Goal: Task Accomplishment & Management: Use online tool/utility

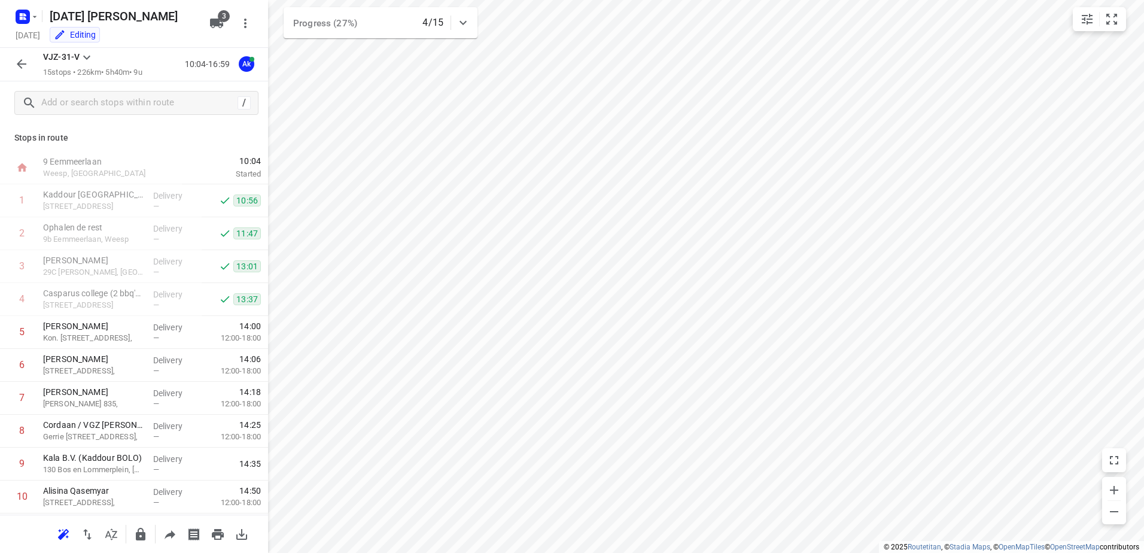
scroll to position [196, 0]
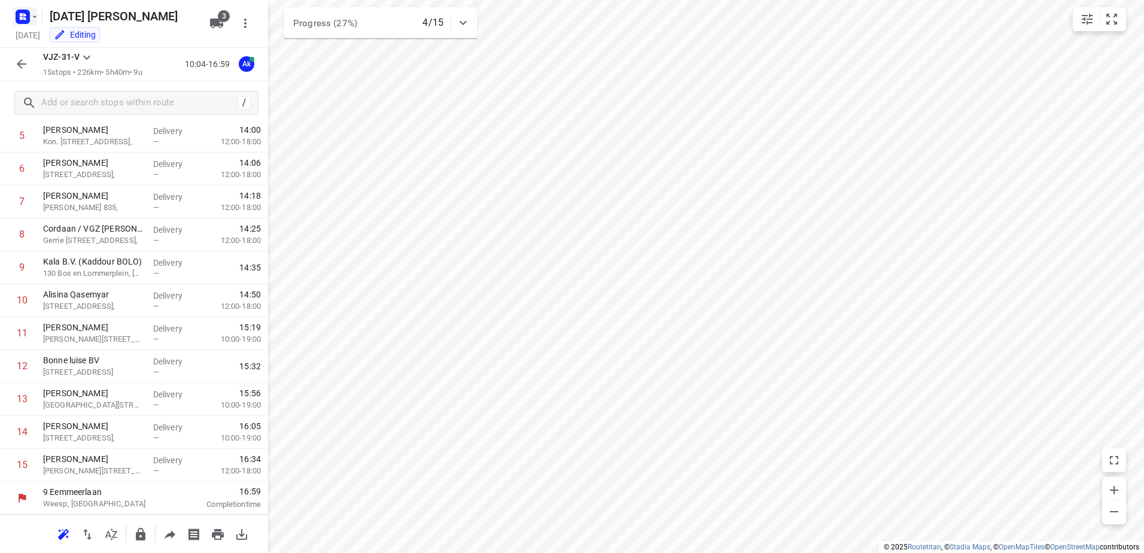
click at [27, 19] on rect "button" at bounding box center [23, 17] width 14 height 14
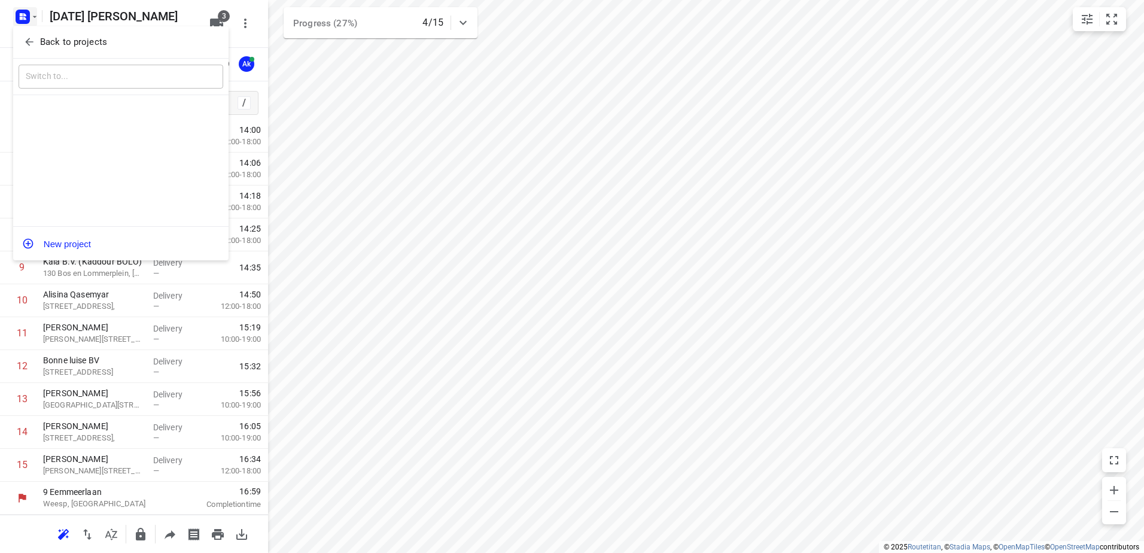
click at [30, 39] on icon "button" at bounding box center [29, 42] width 12 height 12
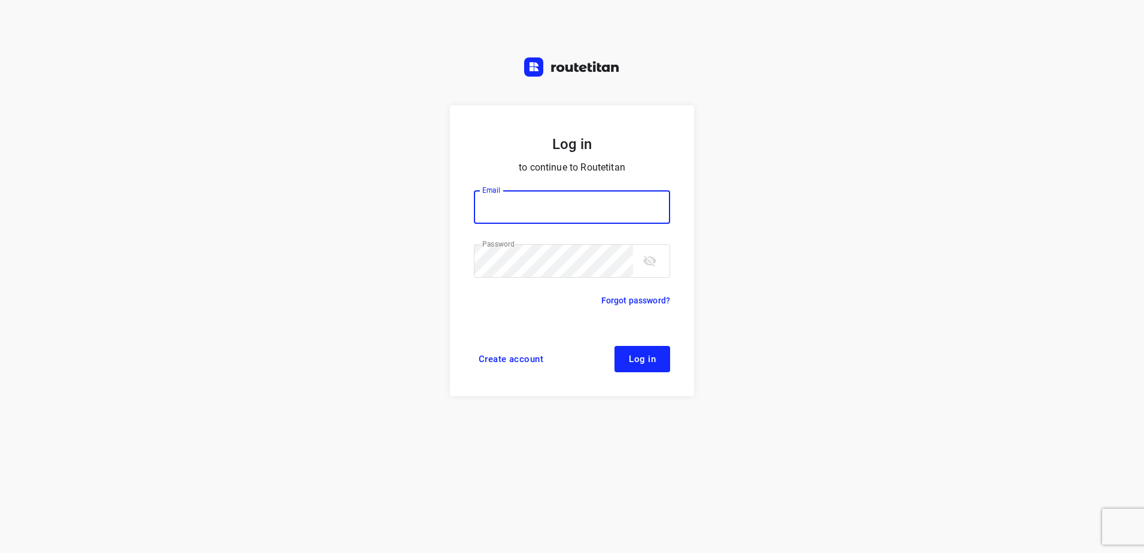
type input "horeca@kaddour.nl"
click at [665, 366] on button "Log in" at bounding box center [642, 359] width 56 height 26
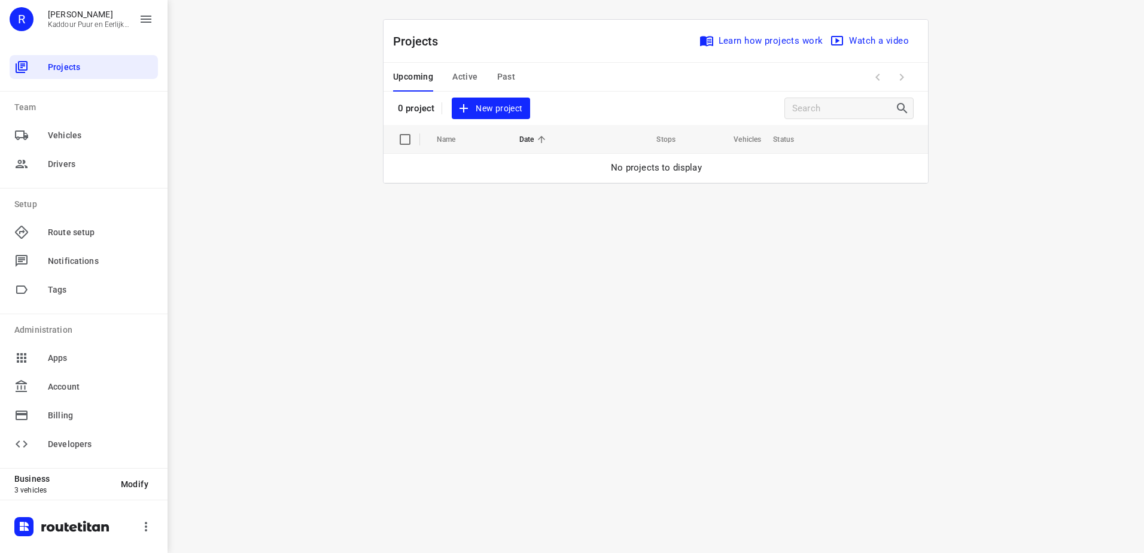
click at [494, 75] on div "Upcoming Active Past" at bounding box center [463, 77] width 141 height 29
click at [499, 74] on span "Past" at bounding box center [506, 76] width 19 height 15
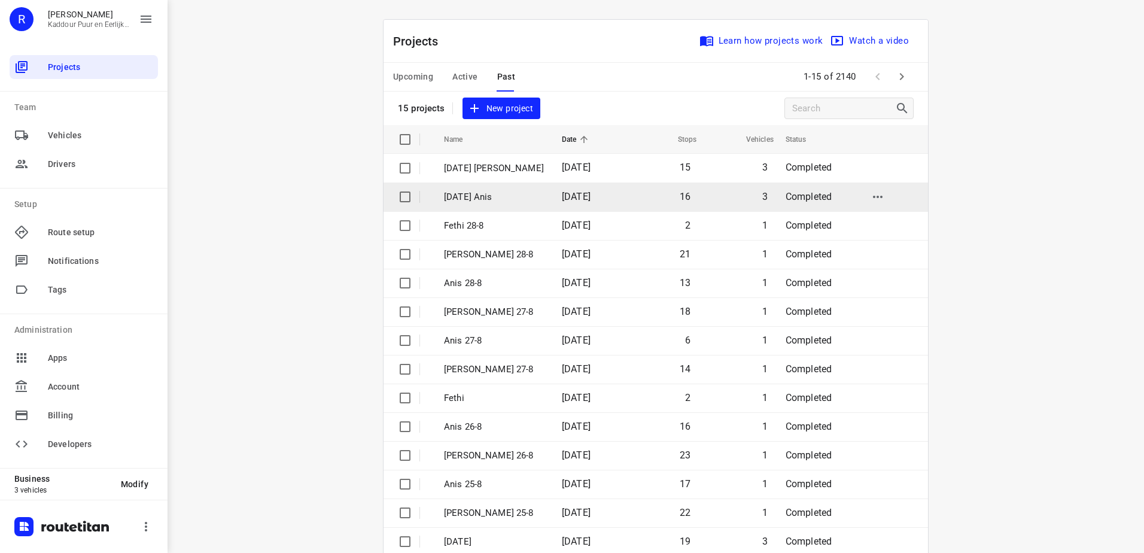
click at [626, 186] on td "16" at bounding box center [663, 196] width 74 height 29
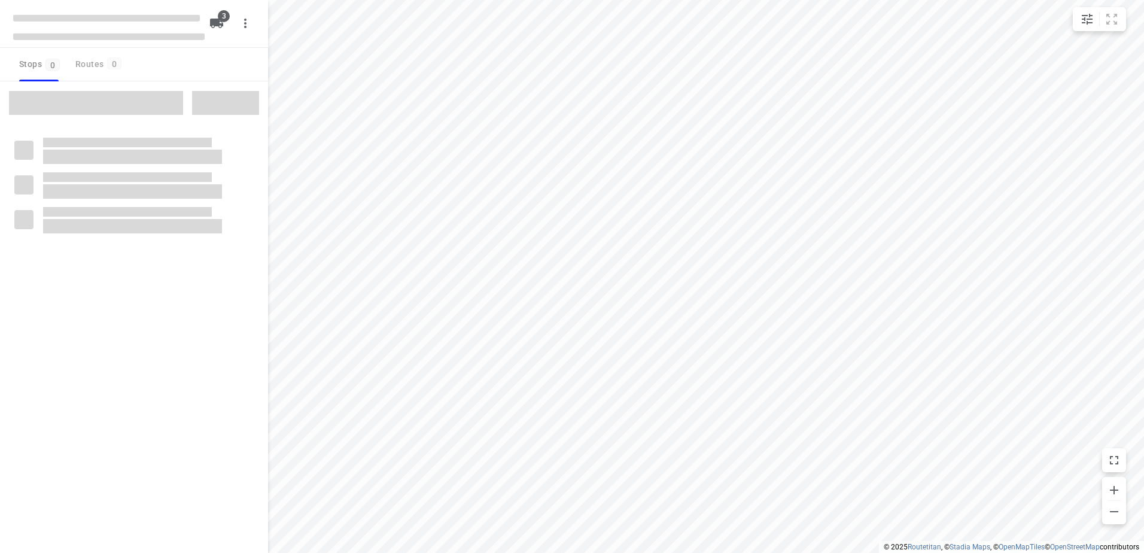
type input "distance"
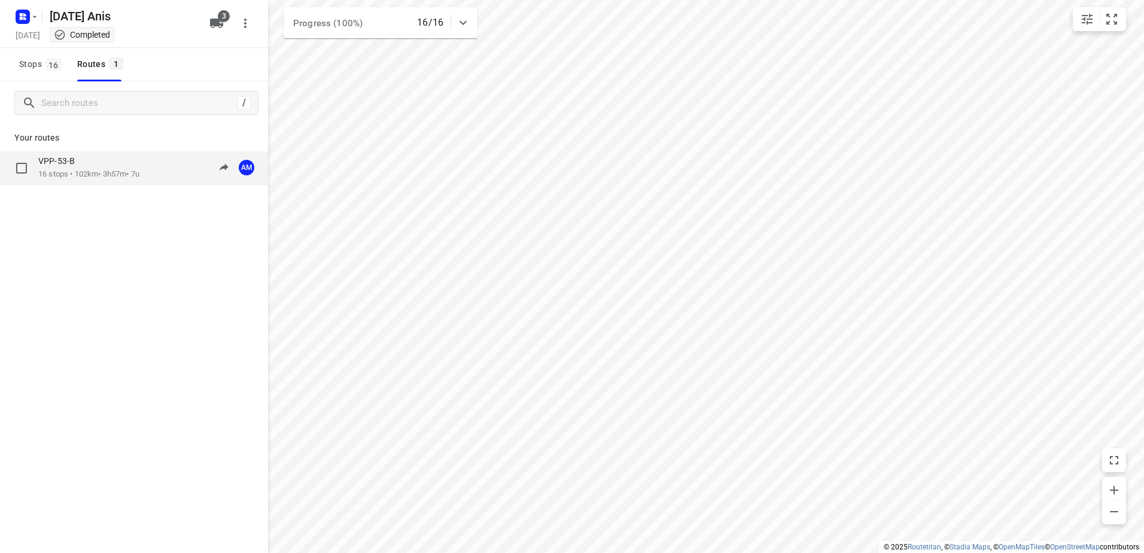
click at [139, 151] on div "VPP-53-B 16 stops • 102km • 3h57m • 7u 09:31-17:32 AM" at bounding box center [134, 168] width 268 height 34
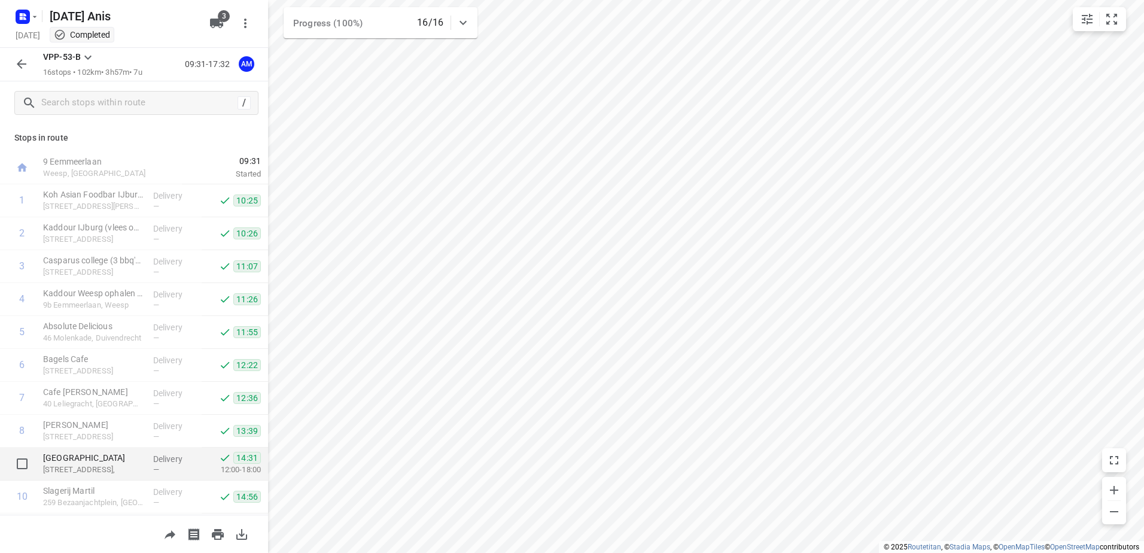
scroll to position [229, 0]
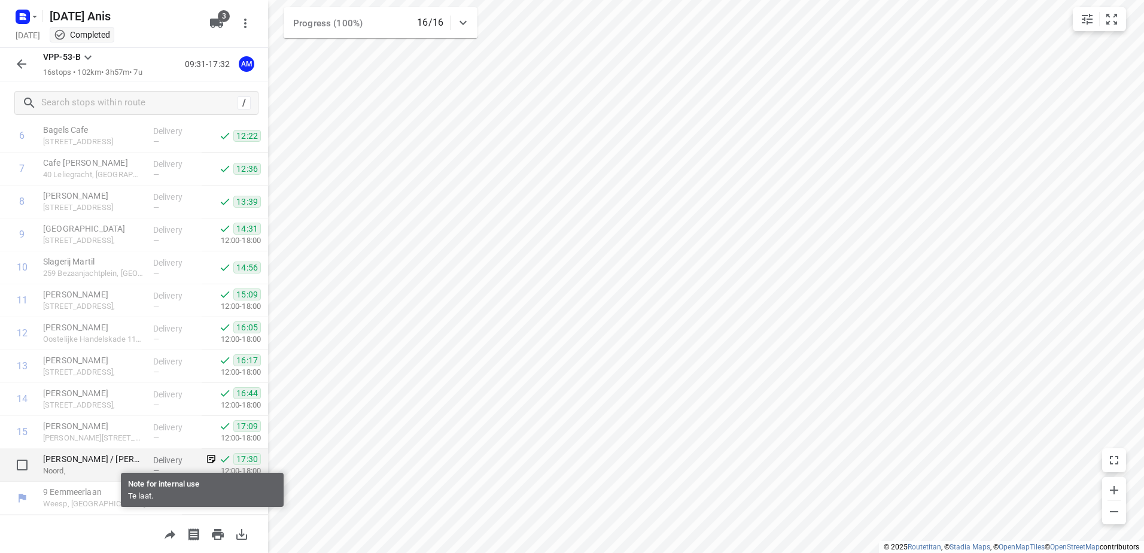
click at [206, 460] on icon at bounding box center [211, 459] width 11 height 11
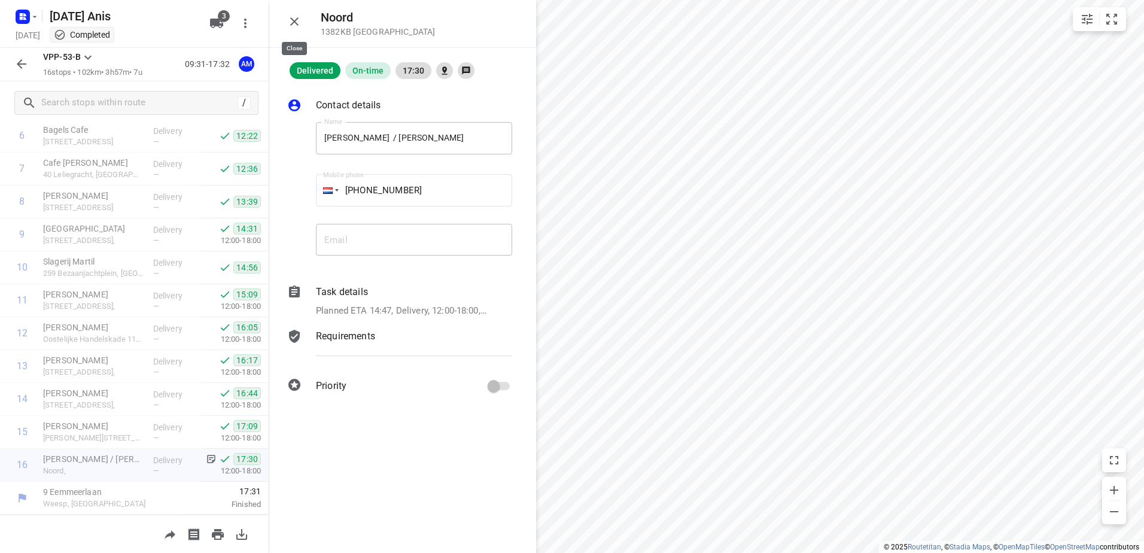
click at [299, 19] on icon "button" at bounding box center [294, 21] width 14 height 14
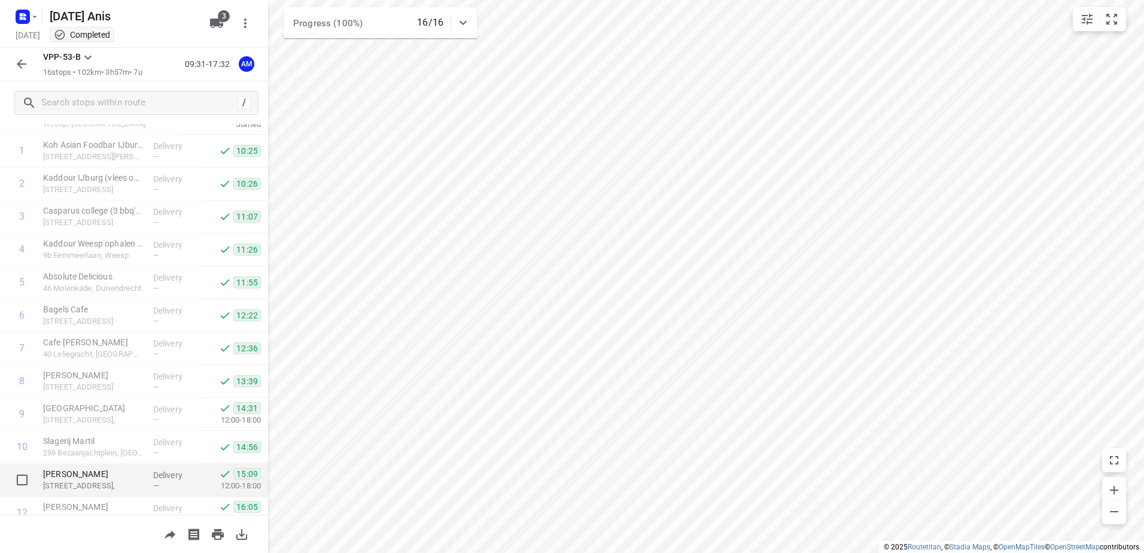
scroll to position [0, 0]
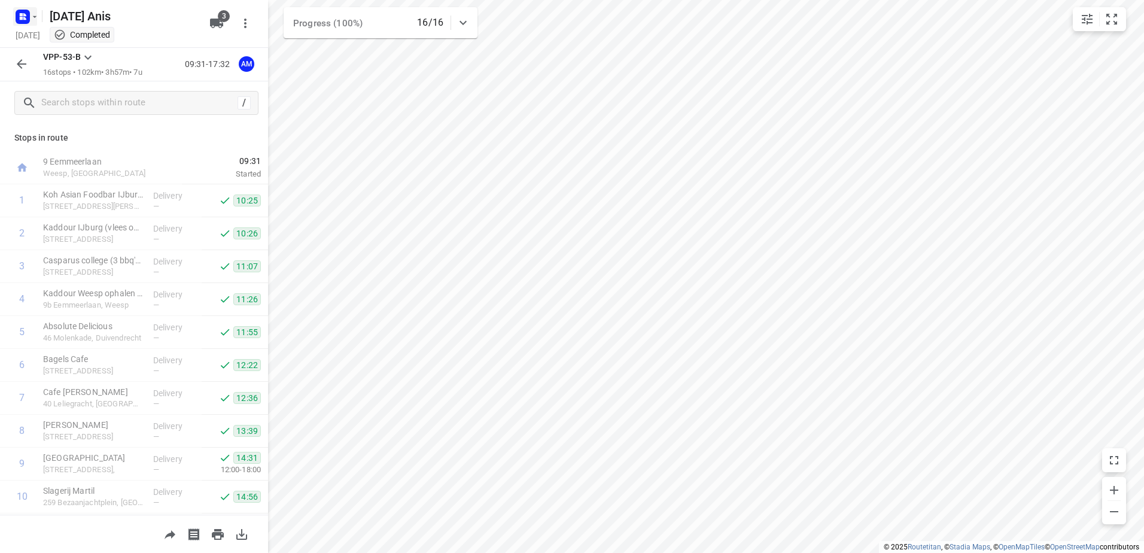
click at [30, 13] on icon "button" at bounding box center [35, 17] width 10 height 10
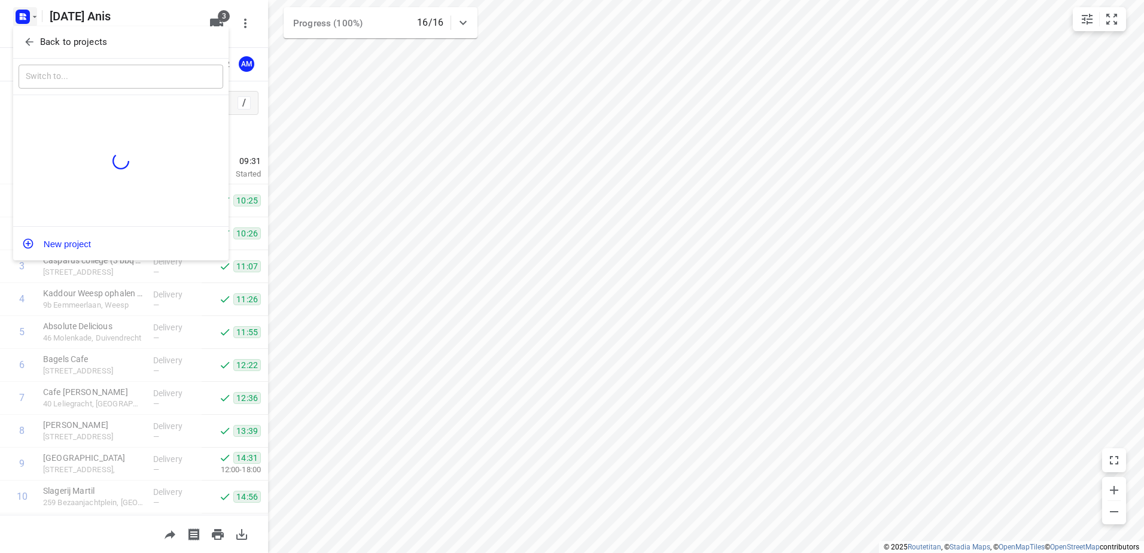
click at [28, 36] on icon "button" at bounding box center [29, 42] width 12 height 12
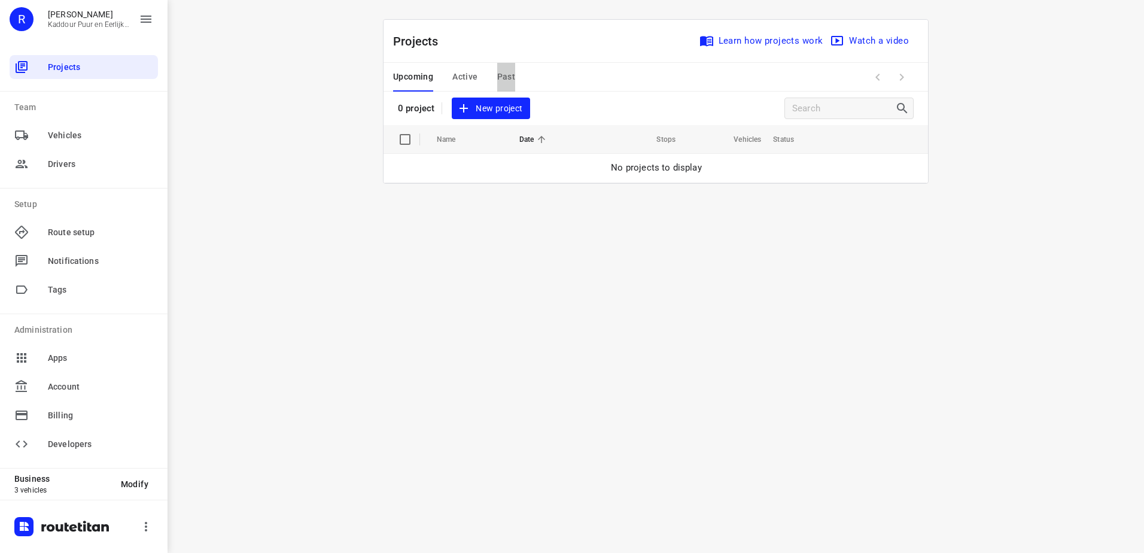
click at [510, 81] on span "Past" at bounding box center [506, 76] width 19 height 15
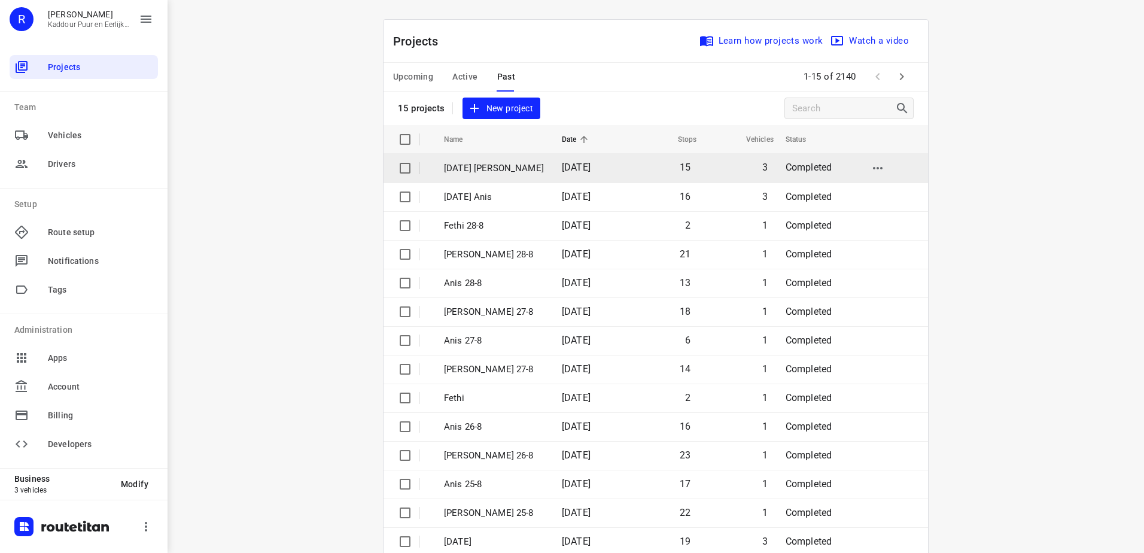
click at [485, 171] on p "[DATE] [PERSON_NAME]" at bounding box center [494, 169] width 100 height 14
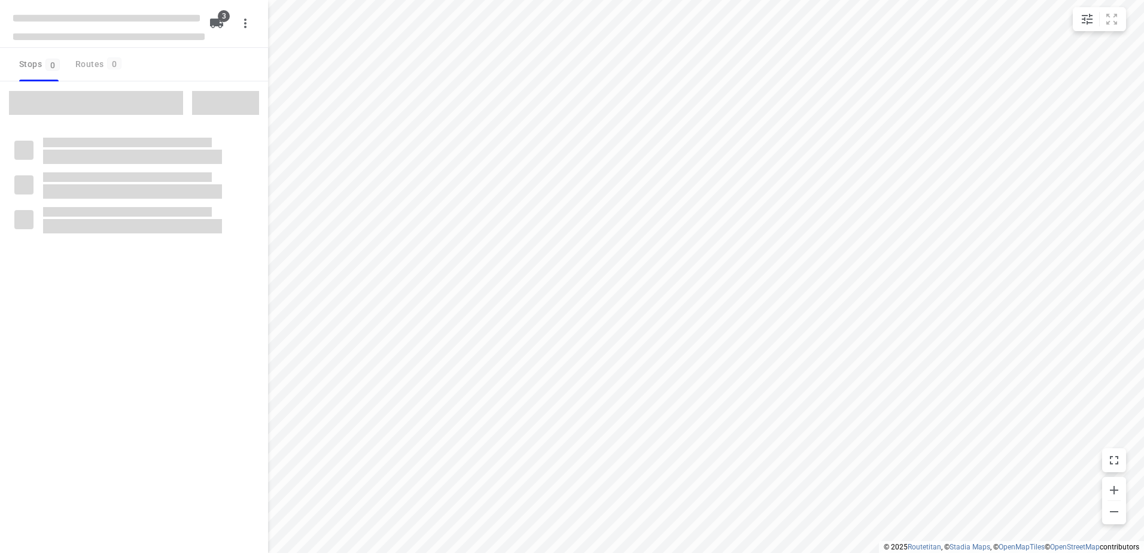
type input "distance"
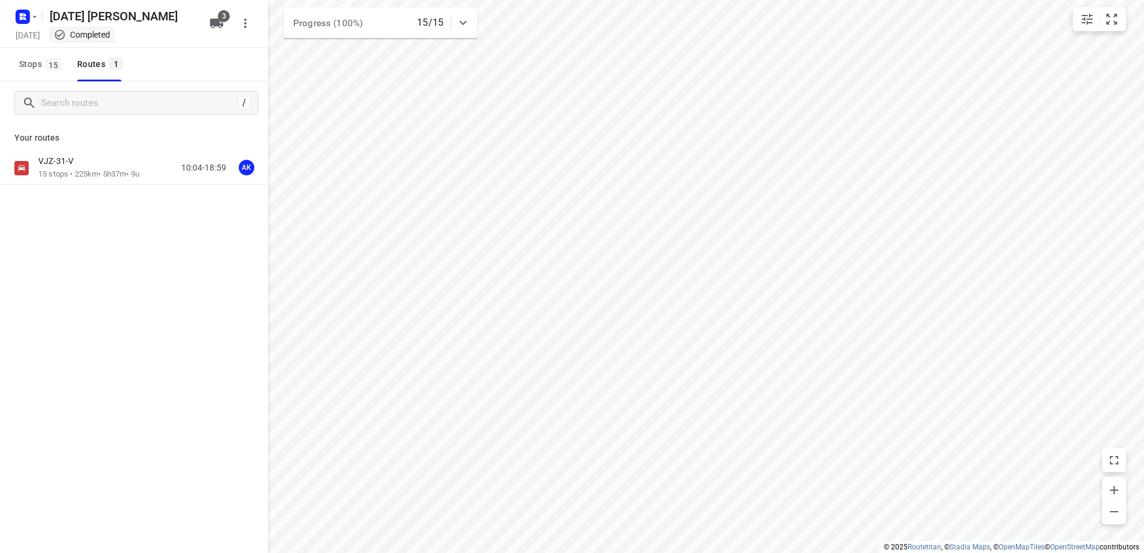
click at [96, 154] on div "VJZ-31-V 15 stops • 225km • 5h37m • 9u 10:04-18:59 AK" at bounding box center [134, 168] width 268 height 34
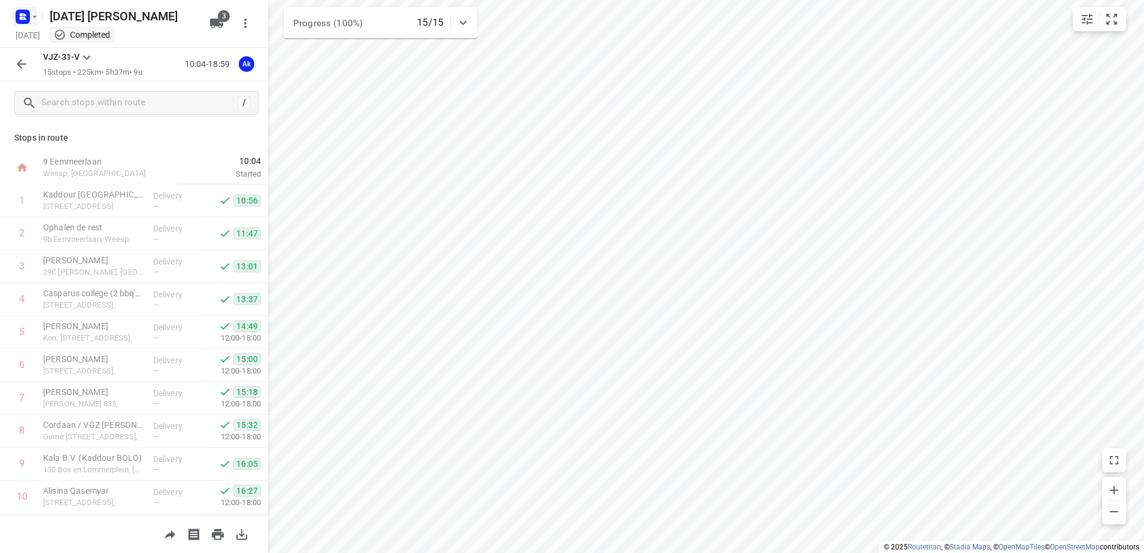
click at [25, 17] on icon "button" at bounding box center [24, 18] width 3 height 3
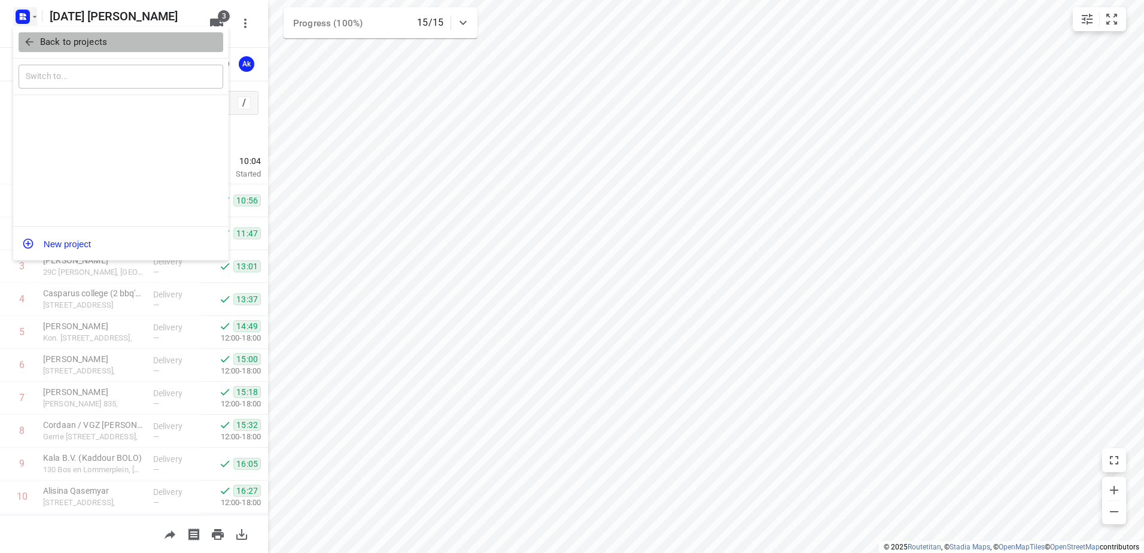
click at [26, 46] on icon "button" at bounding box center [29, 42] width 12 height 12
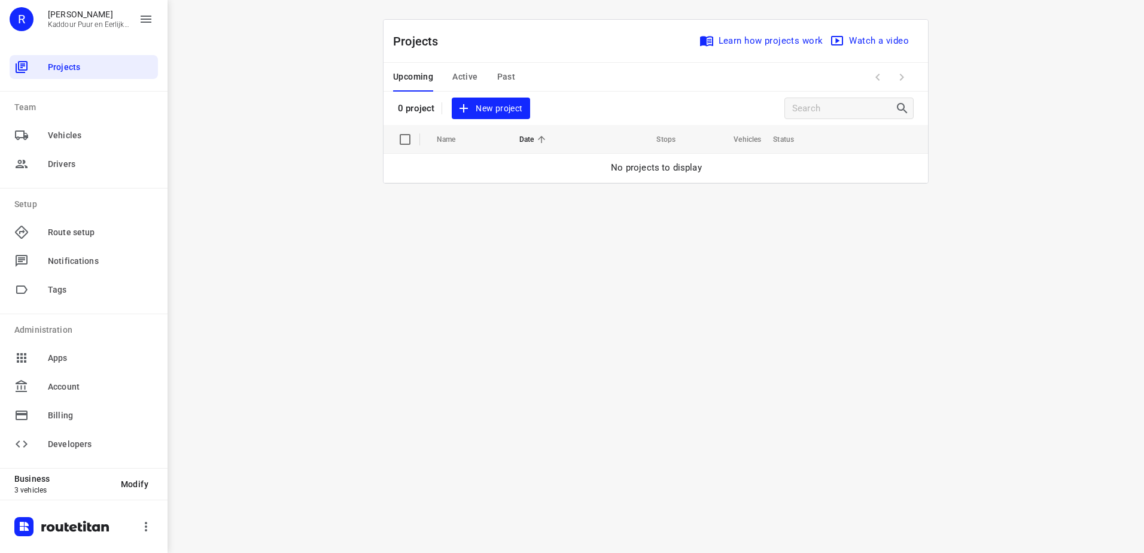
click at [503, 113] on span "New project" at bounding box center [490, 108] width 63 height 15
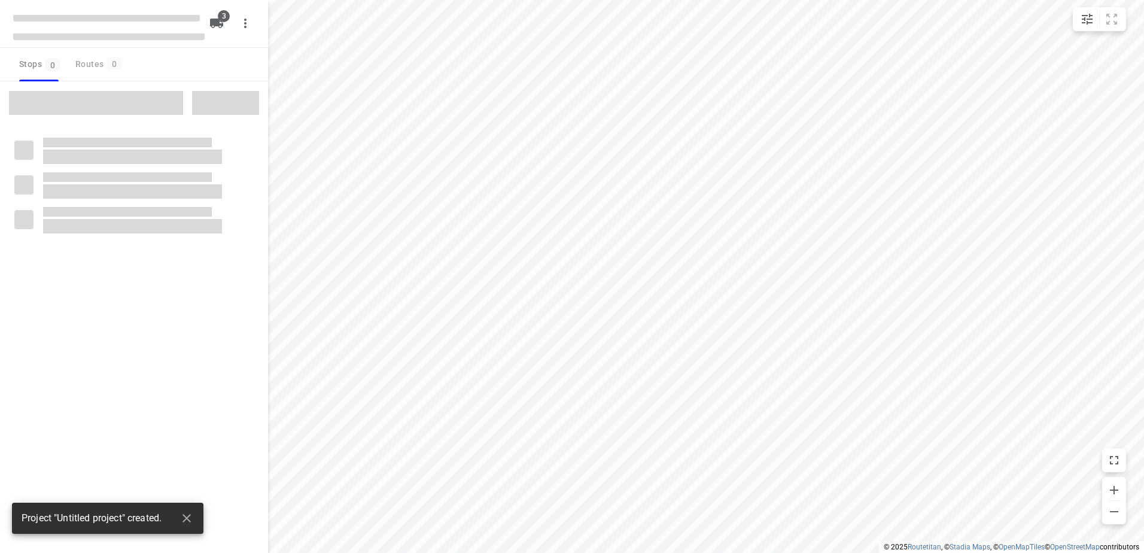
type input "distance"
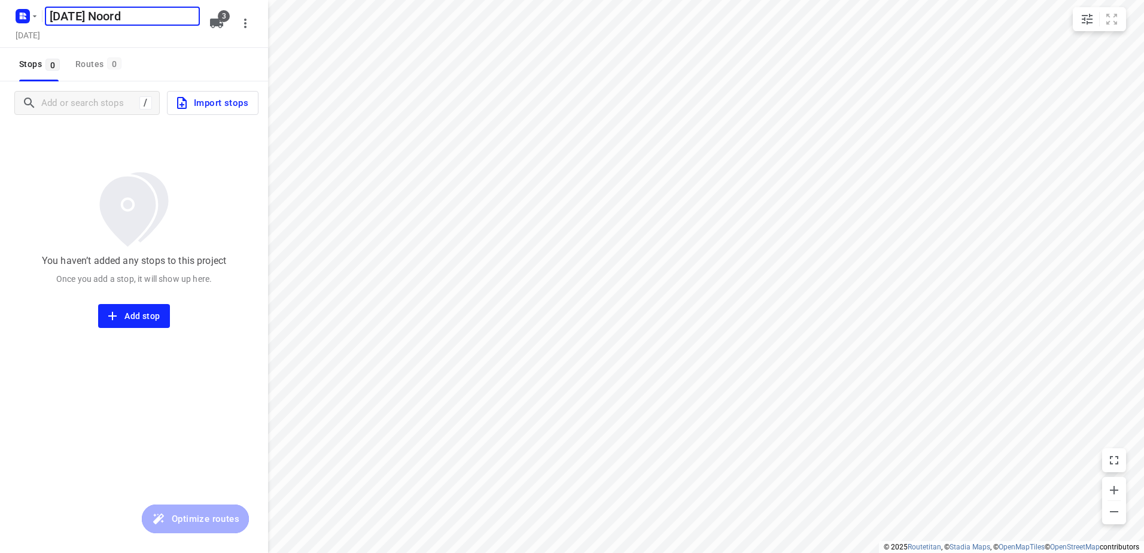
type input "[DATE] Noord"
click at [229, 101] on span "Import stops" at bounding box center [212, 103] width 74 height 16
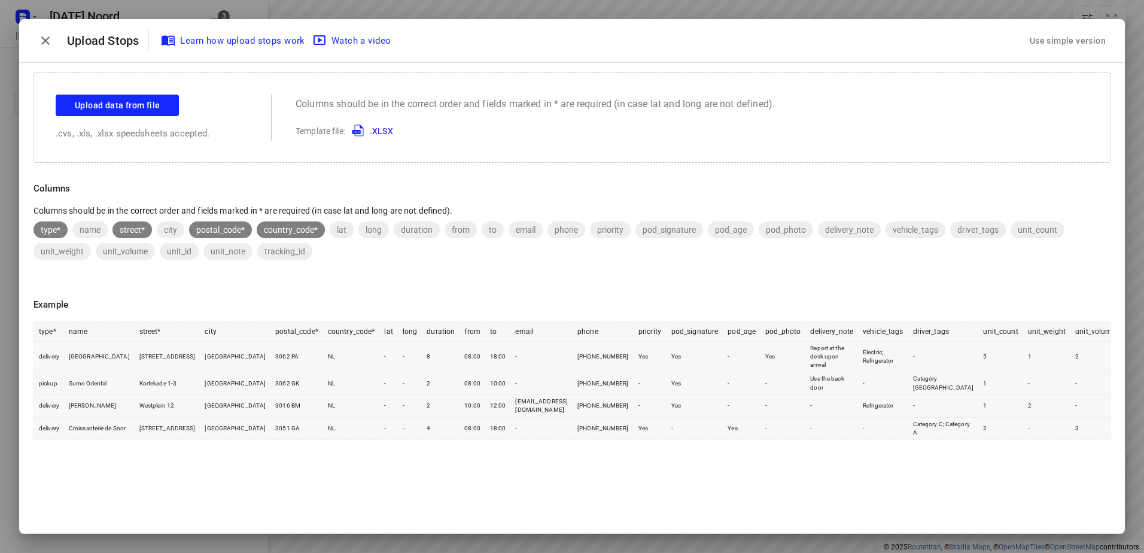
click at [1067, 53] on div "Use simple version" at bounding box center [1067, 41] width 95 height 32
drag, startPoint x: 1066, startPoint y: 44, endPoint x: 840, endPoint y: 104, distance: 233.8
click at [1066, 44] on div "Use simple version" at bounding box center [1067, 41] width 81 height 20
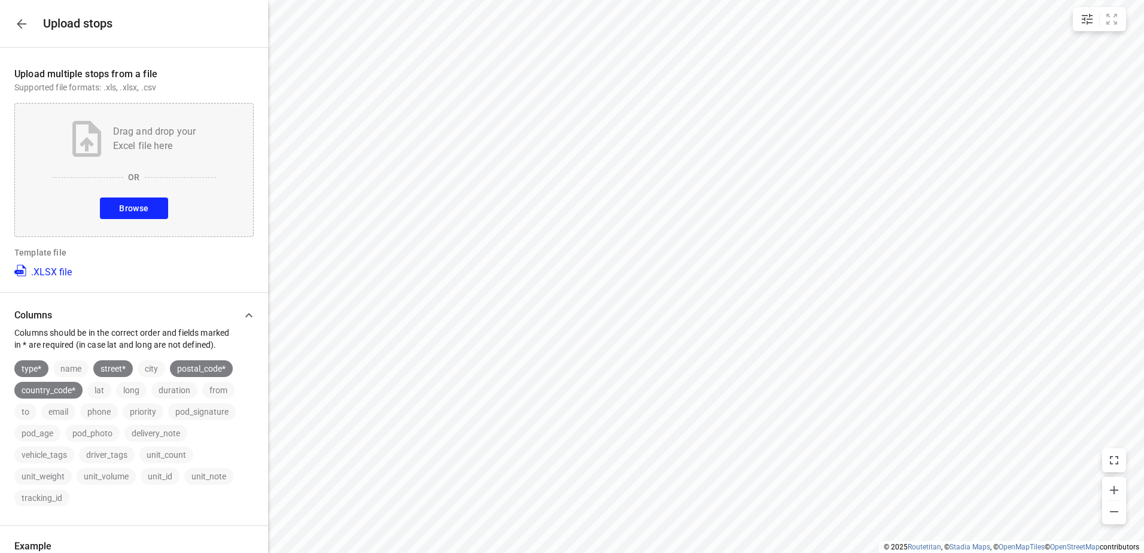
click at [129, 194] on div "Drag and drop your Excel file here OR Browse" at bounding box center [133, 170] width 239 height 134
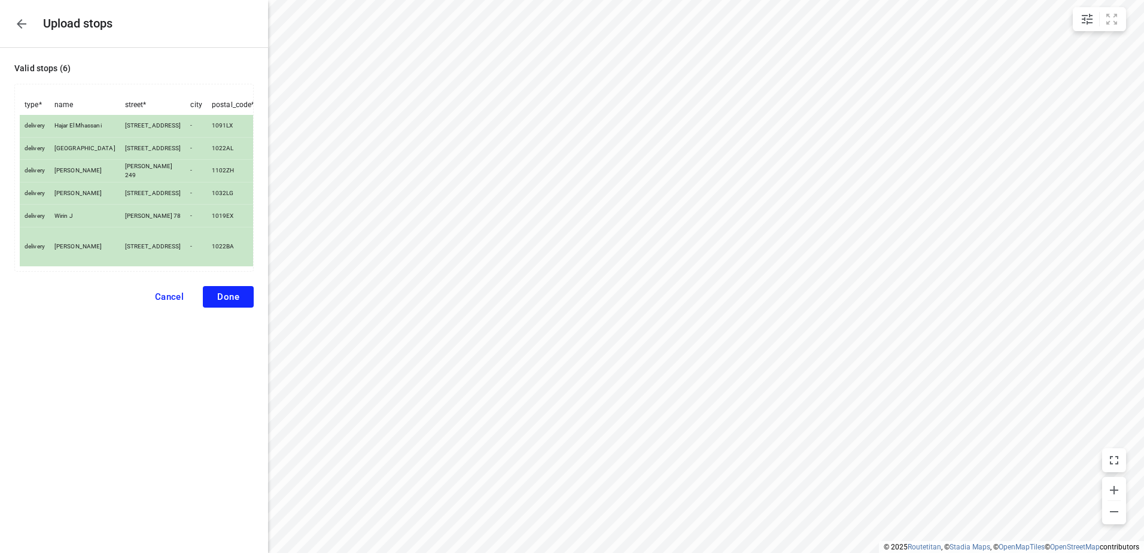
click at [233, 302] on span "Done" at bounding box center [228, 296] width 22 height 11
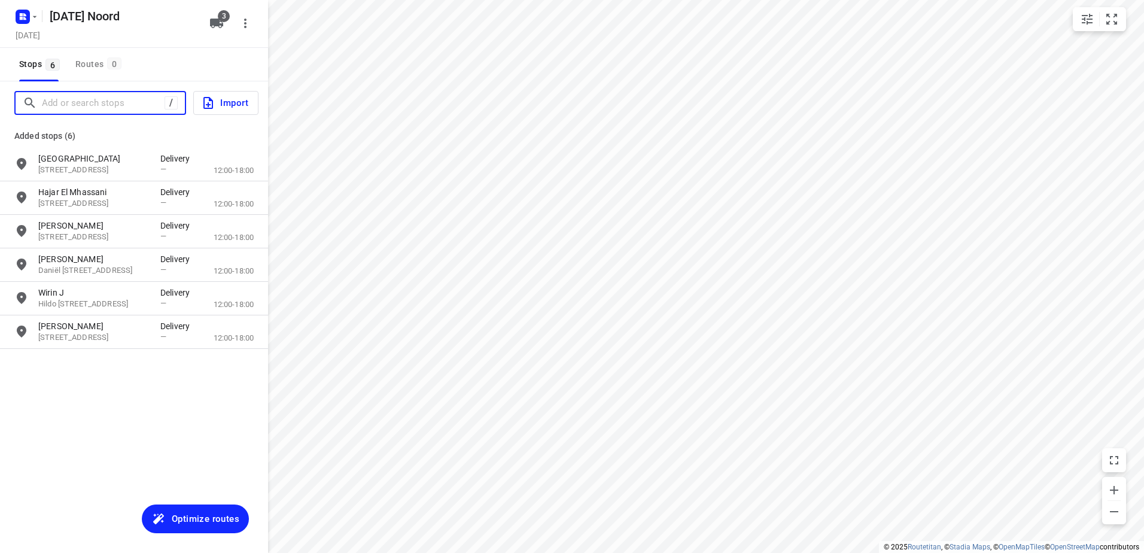
click at [84, 106] on input "Add or search stops" at bounding box center [103, 103] width 123 height 19
paste input "Zeedijk"
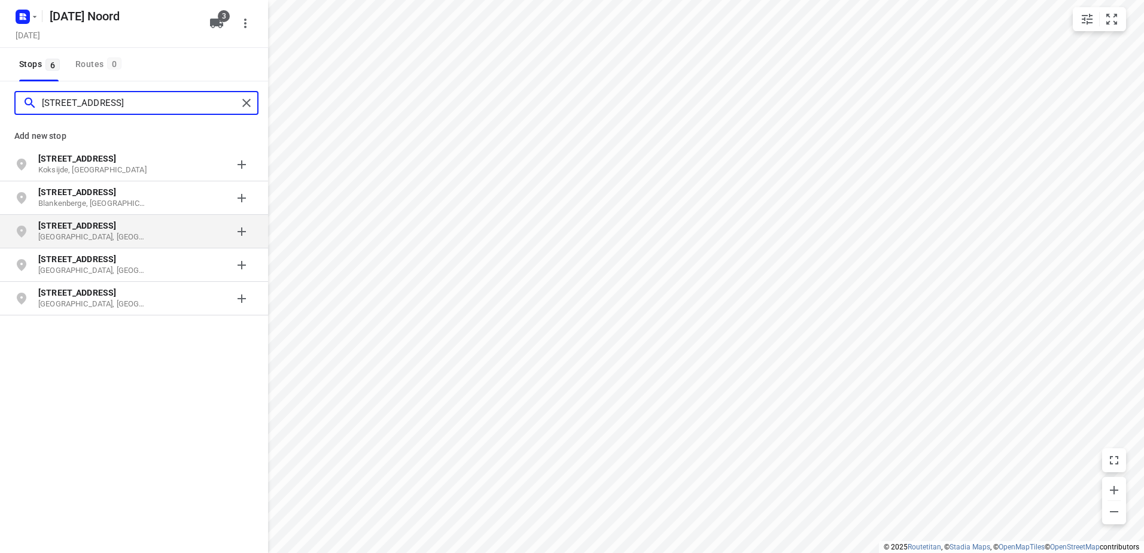
type input "[STREET_ADDRESS]"
click at [109, 229] on p "[STREET_ADDRESS]" at bounding box center [93, 226] width 110 height 12
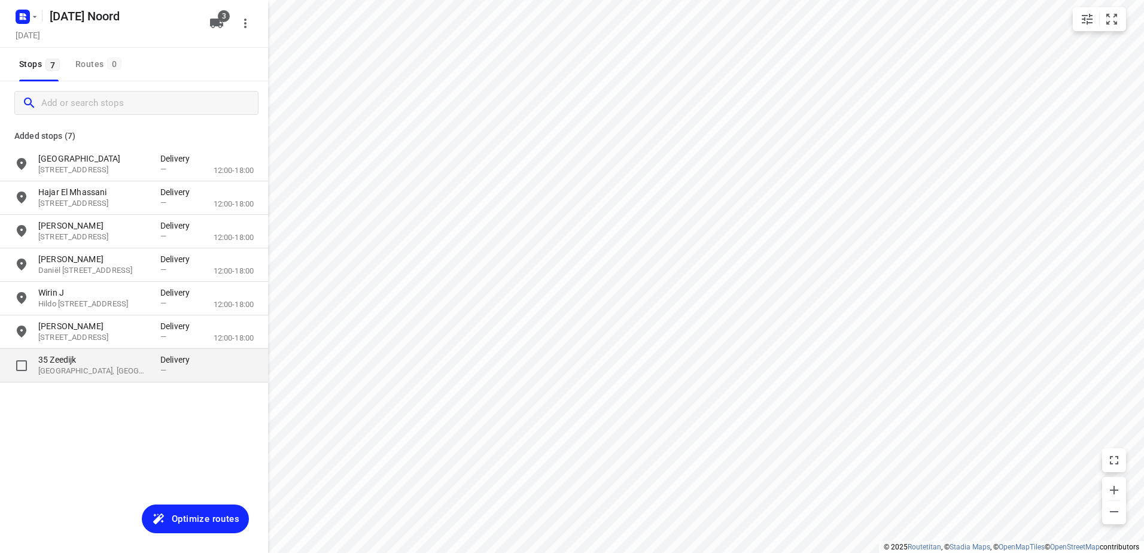
click at [97, 368] on p "[GEOGRAPHIC_DATA], [GEOGRAPHIC_DATA], [GEOGRAPHIC_DATA]" at bounding box center [93, 371] width 110 height 11
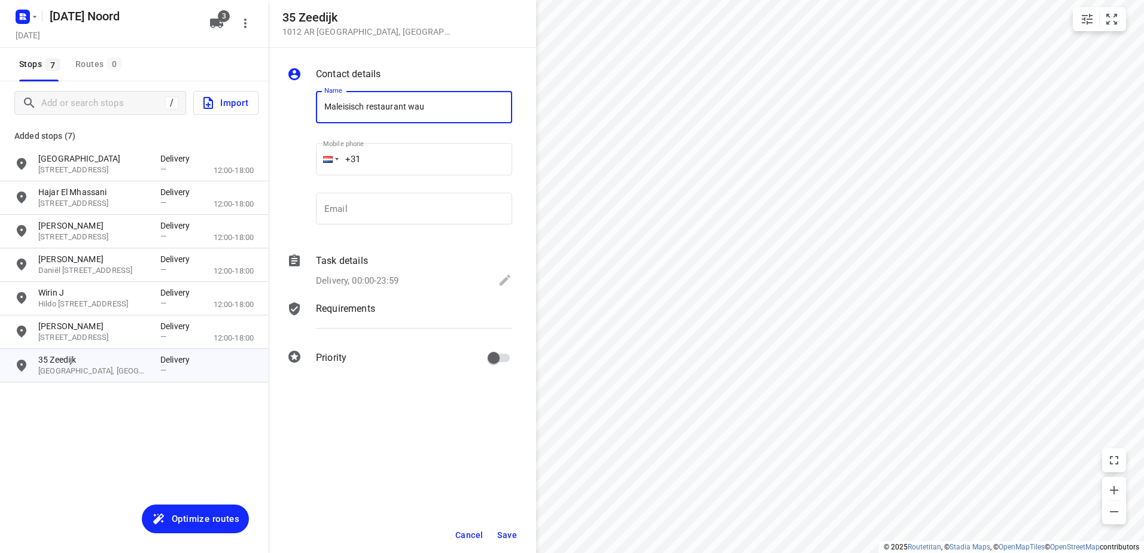
type input "Maleisisch restaurant wau"
click at [506, 532] on span "Save" at bounding box center [507, 535] width 20 height 10
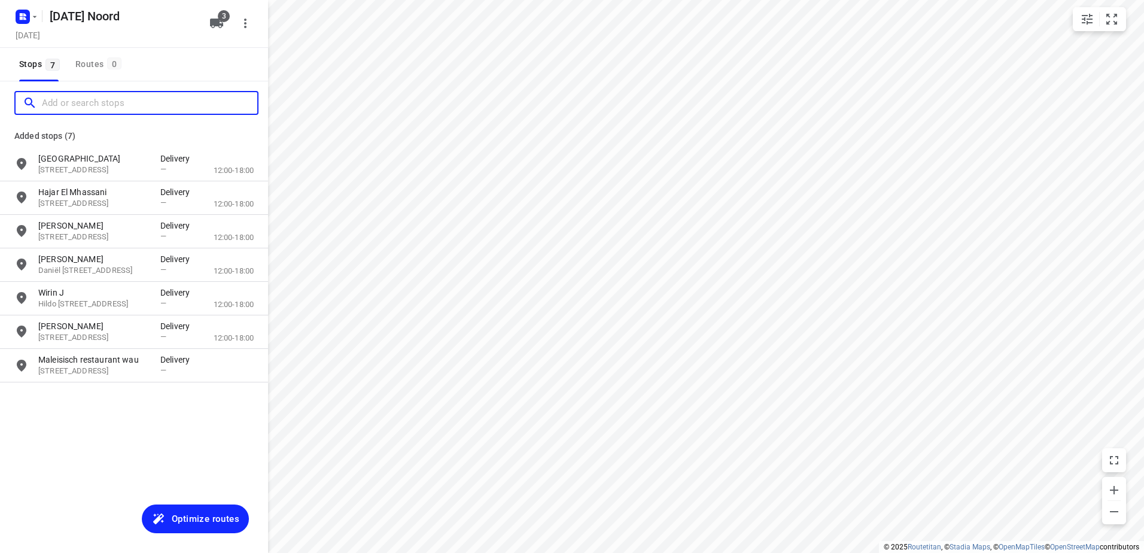
click at [81, 104] on input "Add or search stops" at bounding box center [149, 103] width 215 height 19
paste input "Krijn taconiskade"
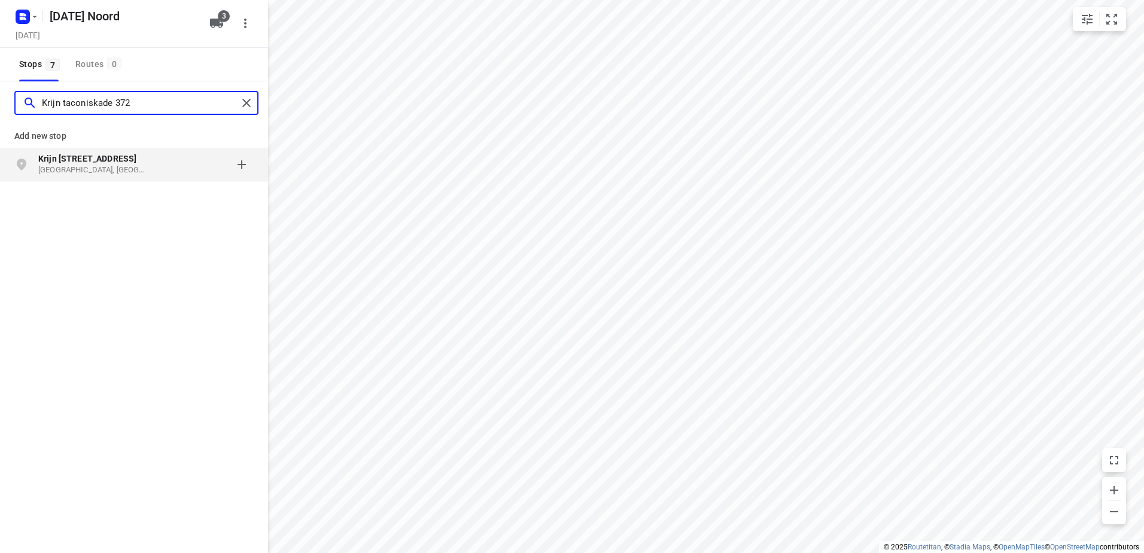
type input "Krijn taconiskade 372"
click at [118, 173] on p "[GEOGRAPHIC_DATA], [GEOGRAPHIC_DATA]" at bounding box center [93, 170] width 110 height 11
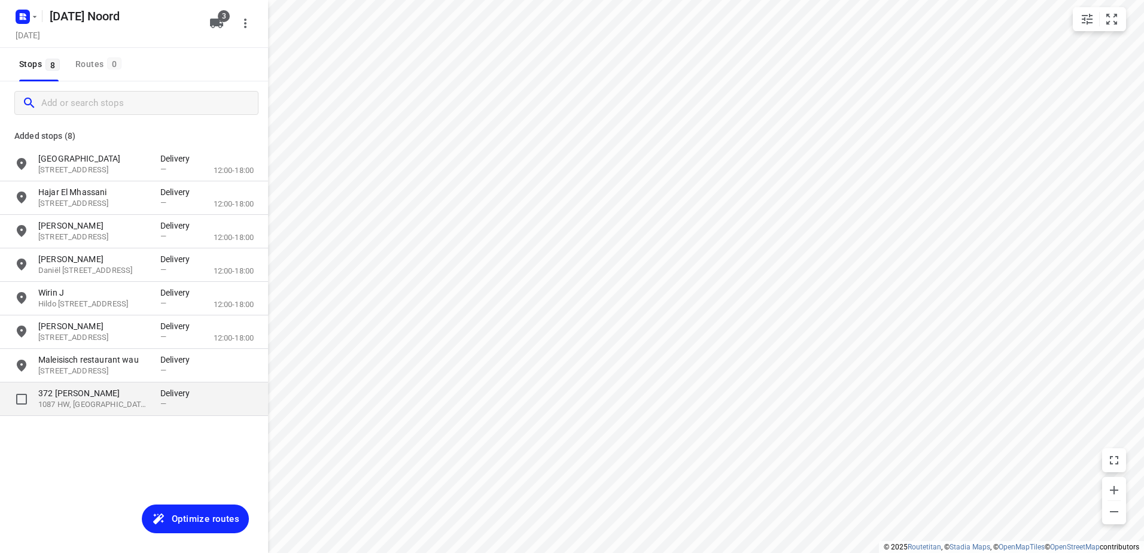
click at [142, 391] on p "372 [PERSON_NAME]" at bounding box center [93, 393] width 110 height 12
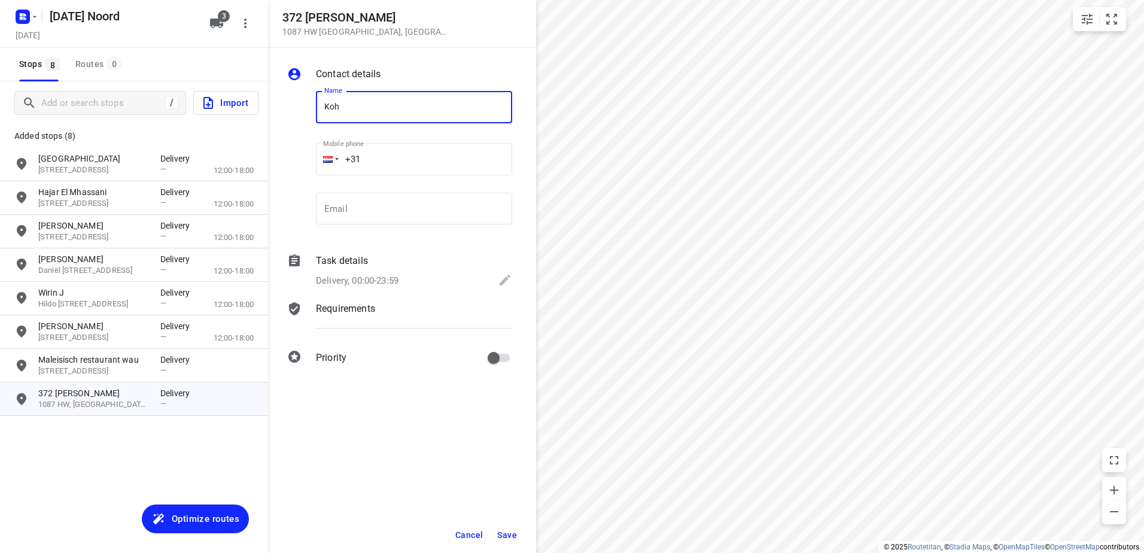
type input "Koh"
click at [494, 534] on button "Save" at bounding box center [506, 535] width 29 height 22
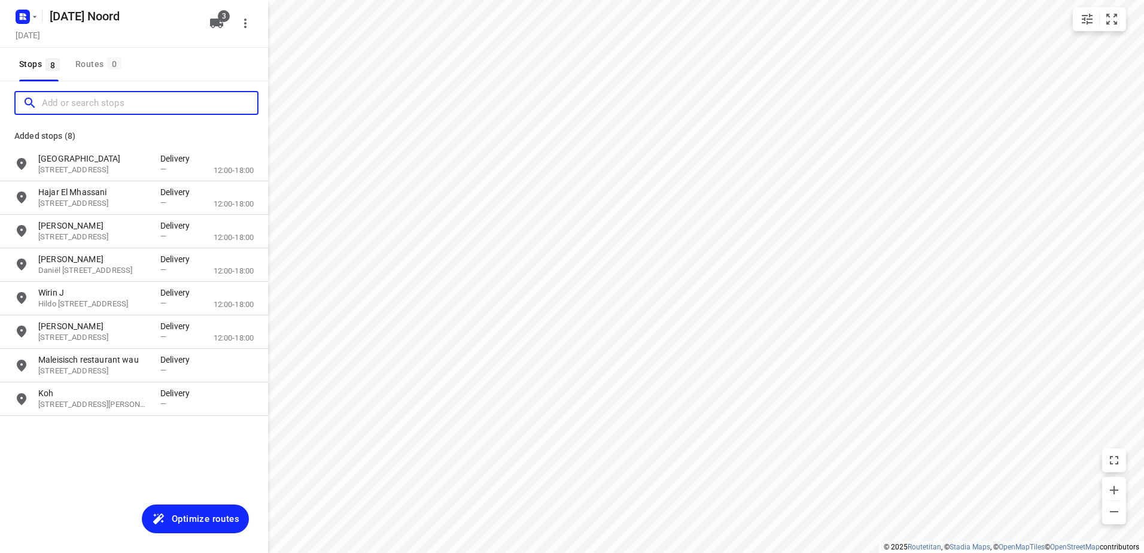
click at [83, 108] on input "Add or search stops" at bounding box center [149, 103] width 215 height 19
paste input "Pampuslaan"
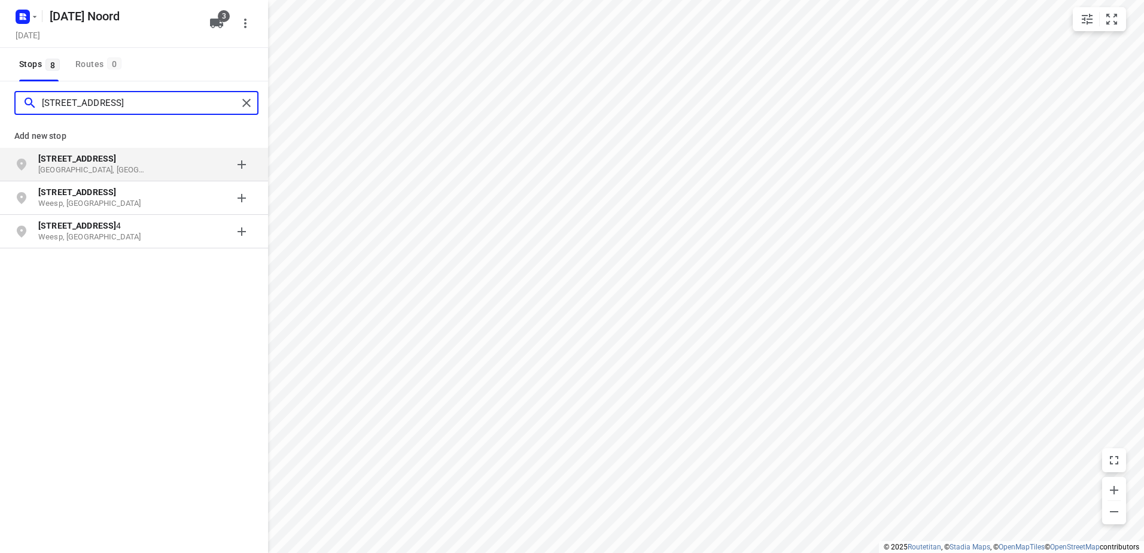
type input "[STREET_ADDRESS]"
click at [112, 160] on p "[STREET_ADDRESS]" at bounding box center [93, 159] width 110 height 12
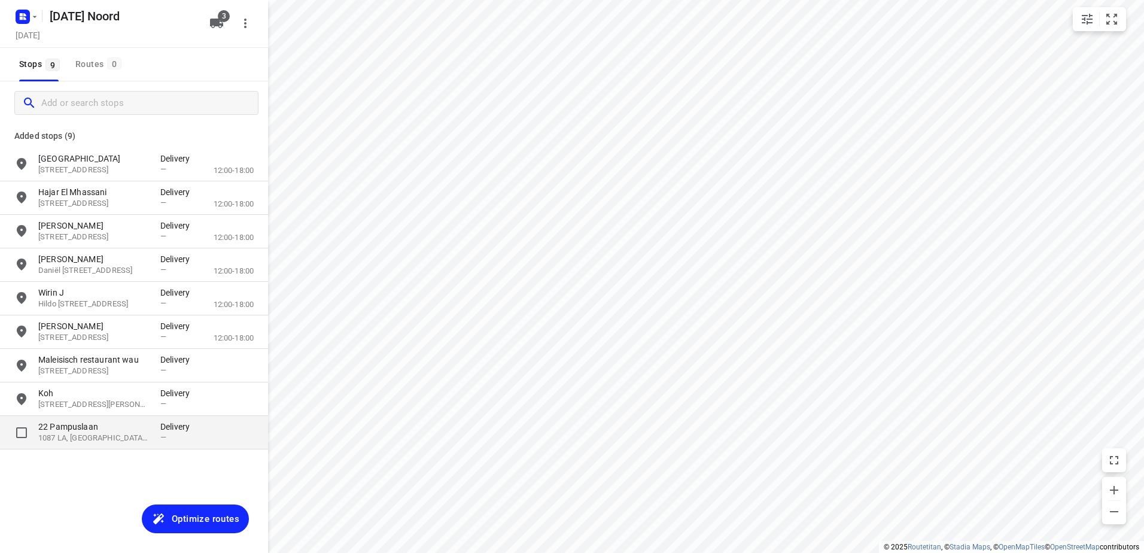
click at [135, 439] on p "1087 LA, [GEOGRAPHIC_DATA], [GEOGRAPHIC_DATA]" at bounding box center [93, 438] width 110 height 11
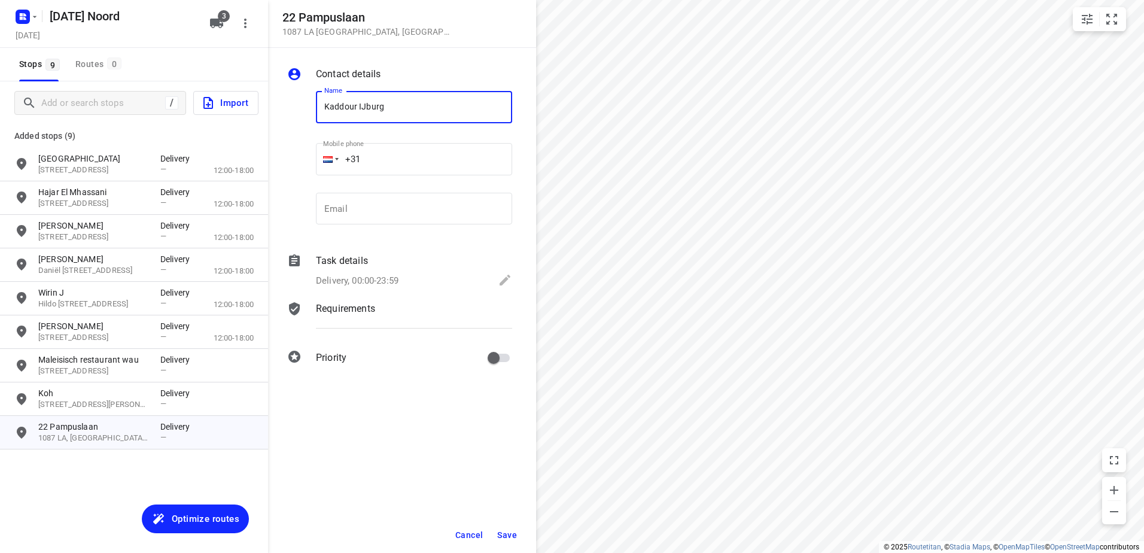
type input "Kaddour IJburg"
click at [508, 530] on span "Save" at bounding box center [507, 535] width 20 height 10
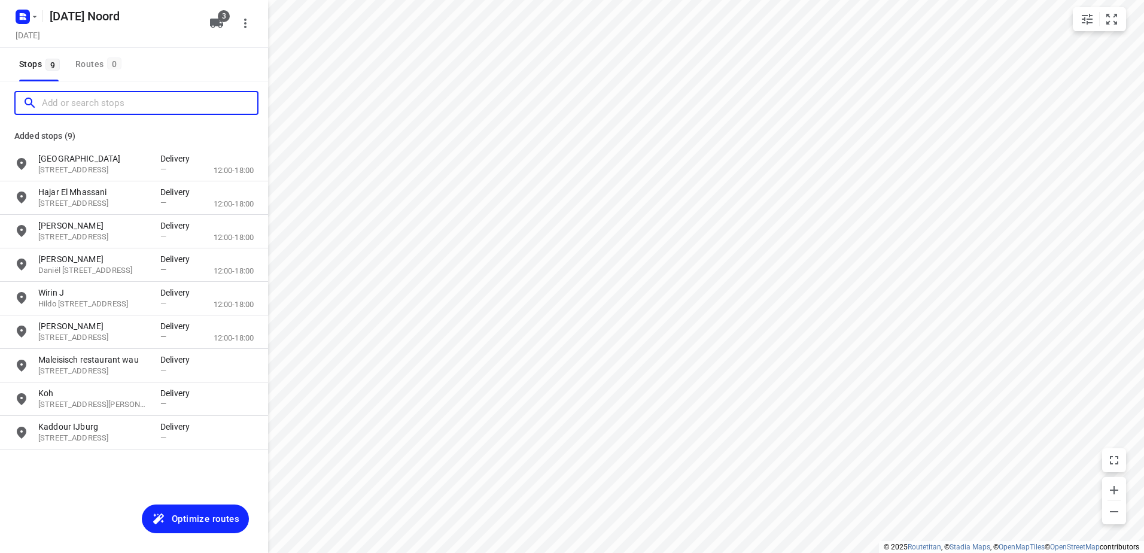
click at [128, 106] on input "Add or search stops" at bounding box center [149, 103] width 215 height 19
paste input "[GEOGRAPHIC_DATA]"
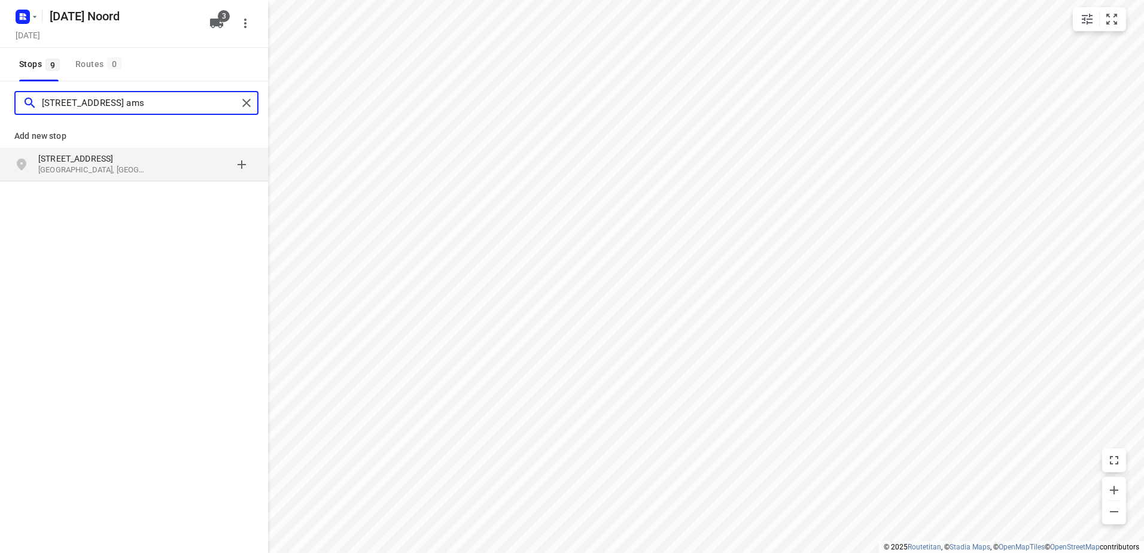
type input "[STREET_ADDRESS] ams"
click at [108, 167] on p "[GEOGRAPHIC_DATA], [GEOGRAPHIC_DATA]" at bounding box center [93, 170] width 110 height 11
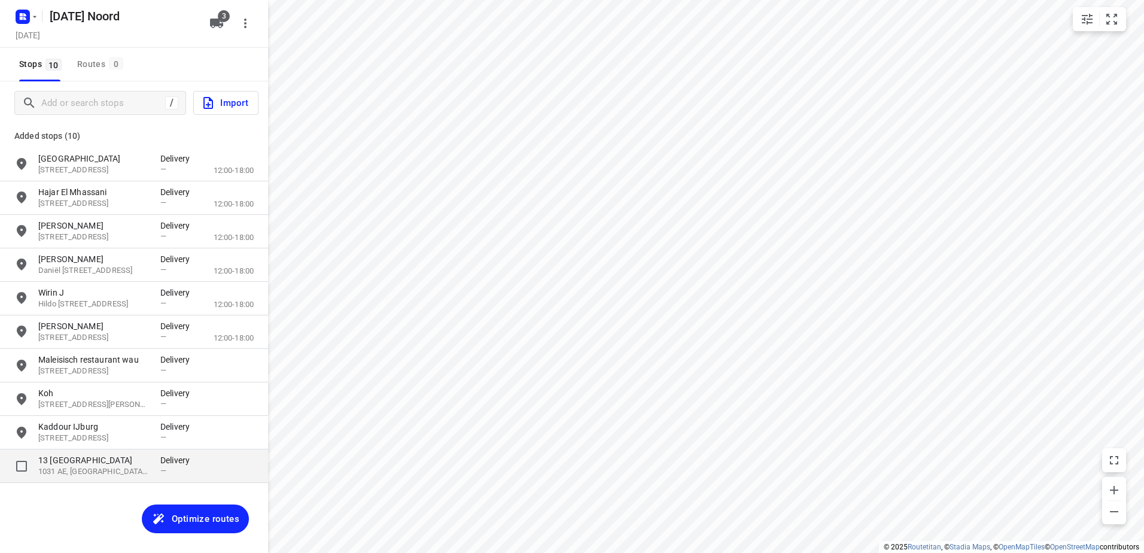
click at [141, 468] on p "1031 AE, [GEOGRAPHIC_DATA], [GEOGRAPHIC_DATA]" at bounding box center [93, 471] width 110 height 11
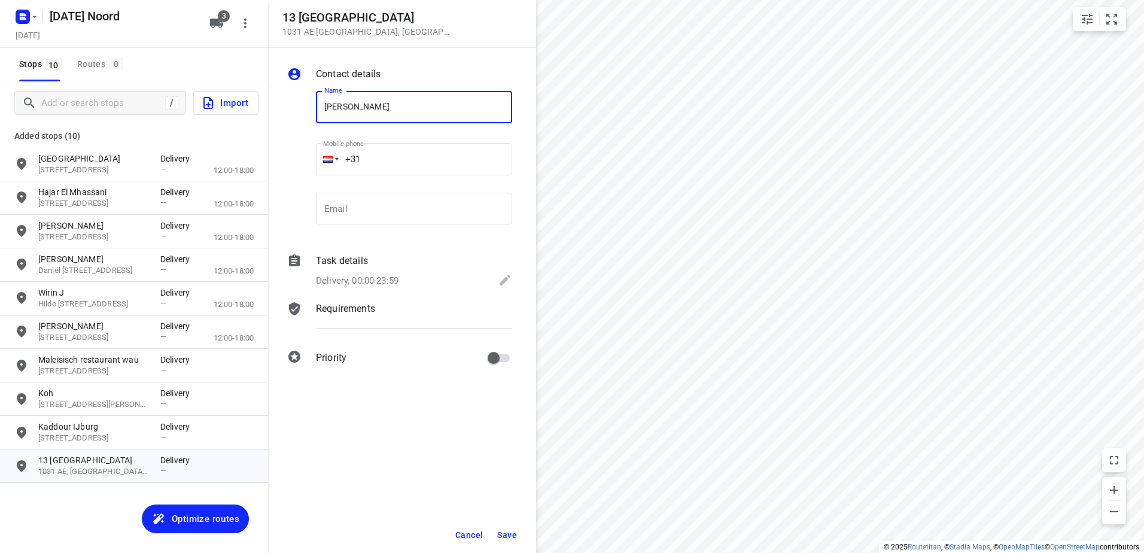
type input "[PERSON_NAME]"
click at [512, 534] on span "Save" at bounding box center [507, 535] width 20 height 10
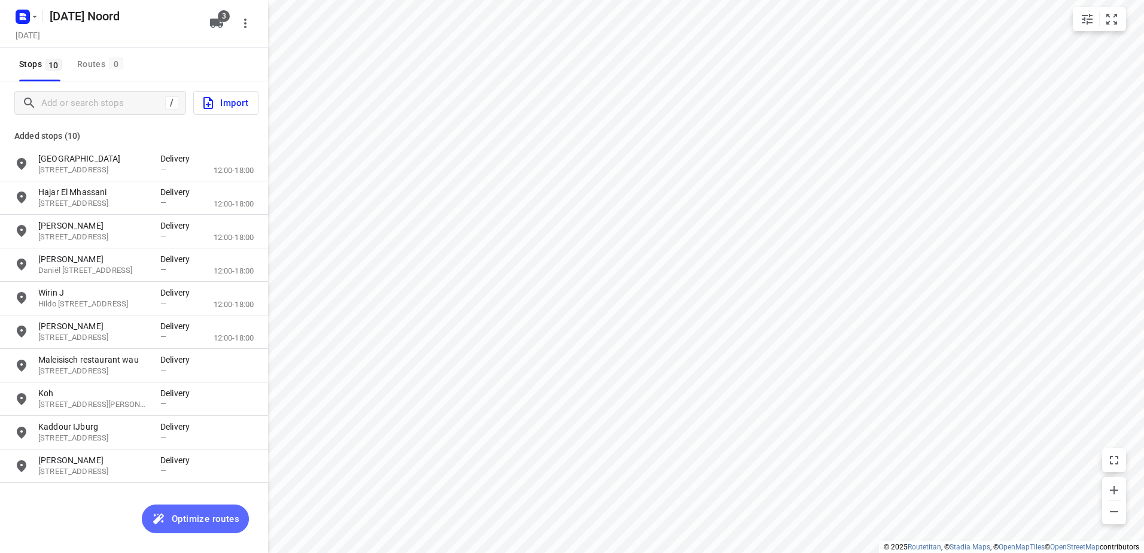
click at [214, 519] on span "Optimize routes" at bounding box center [206, 519] width 68 height 16
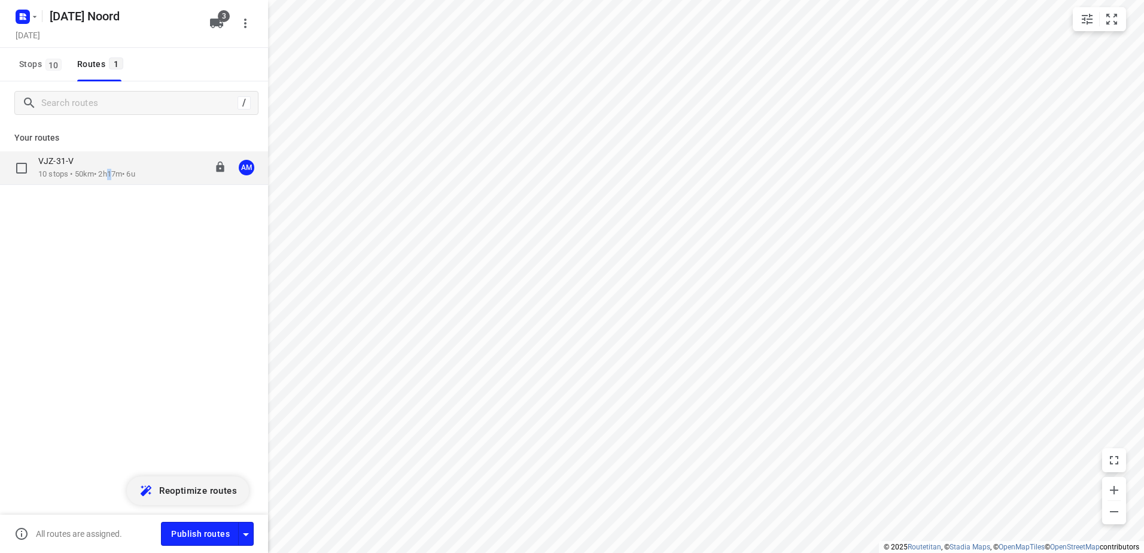
click at [114, 179] on p "10 stops • 50km • 2h17m • 6u" at bounding box center [86, 174] width 97 height 11
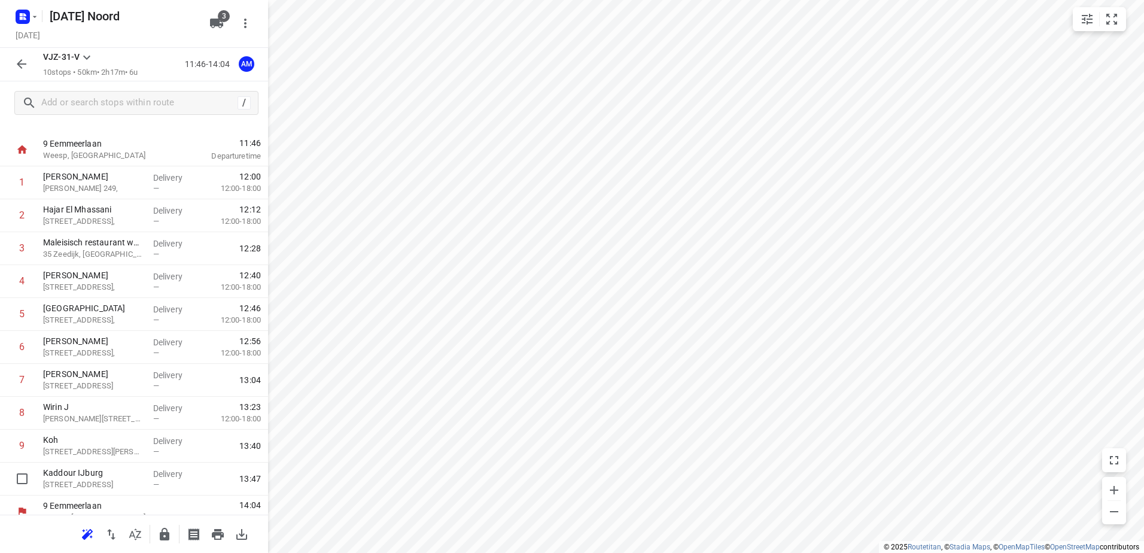
scroll to position [32, 0]
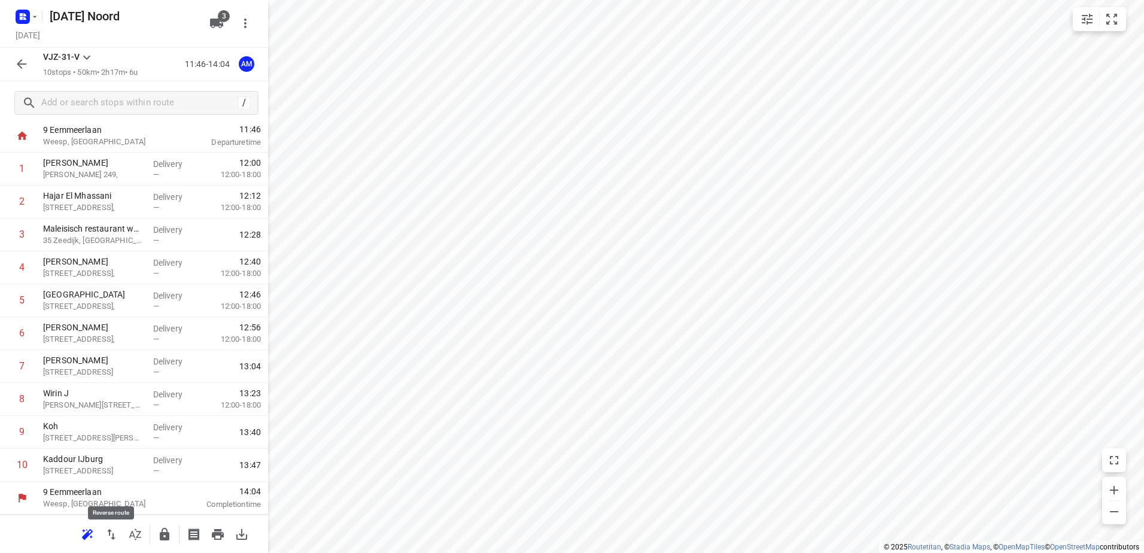
click at [107, 532] on icon "button" at bounding box center [111, 534] width 14 height 14
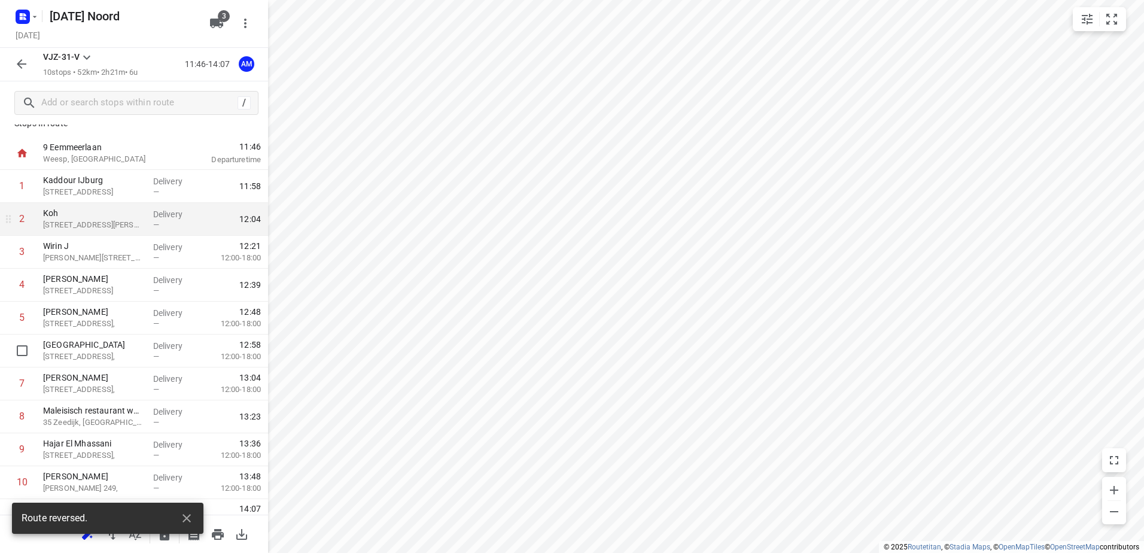
scroll to position [0, 0]
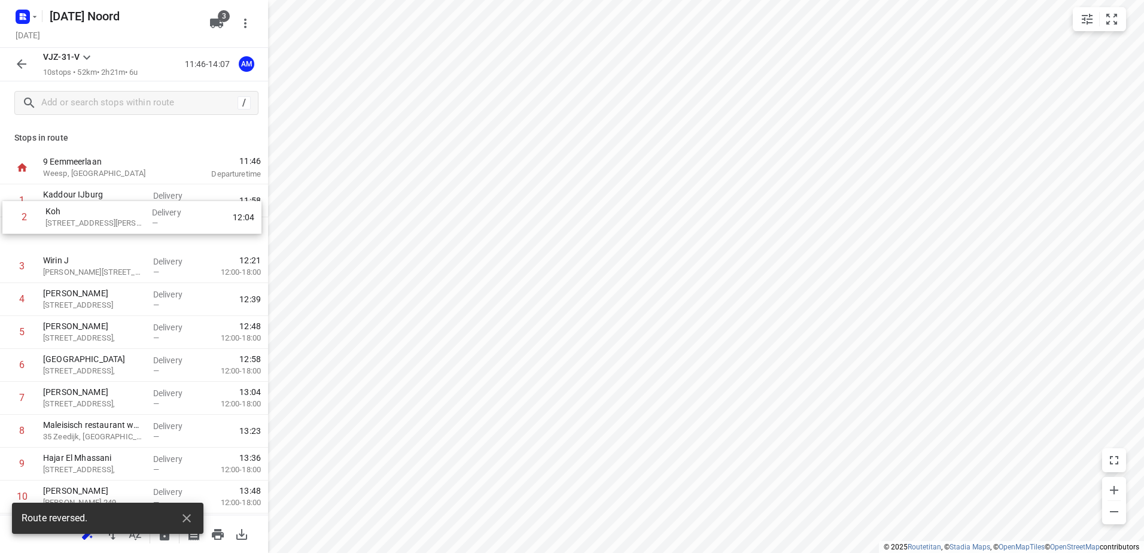
drag, startPoint x: 117, startPoint y: 230, endPoint x: 120, endPoint y: 208, distance: 22.3
click at [120, 208] on div "1 [GEOGRAPHIC_DATA] 22 Pampuslaan, [GEOGRAPHIC_DATA] Delivery — 11:58 2 Koh 372…" at bounding box center [134, 348] width 268 height 329
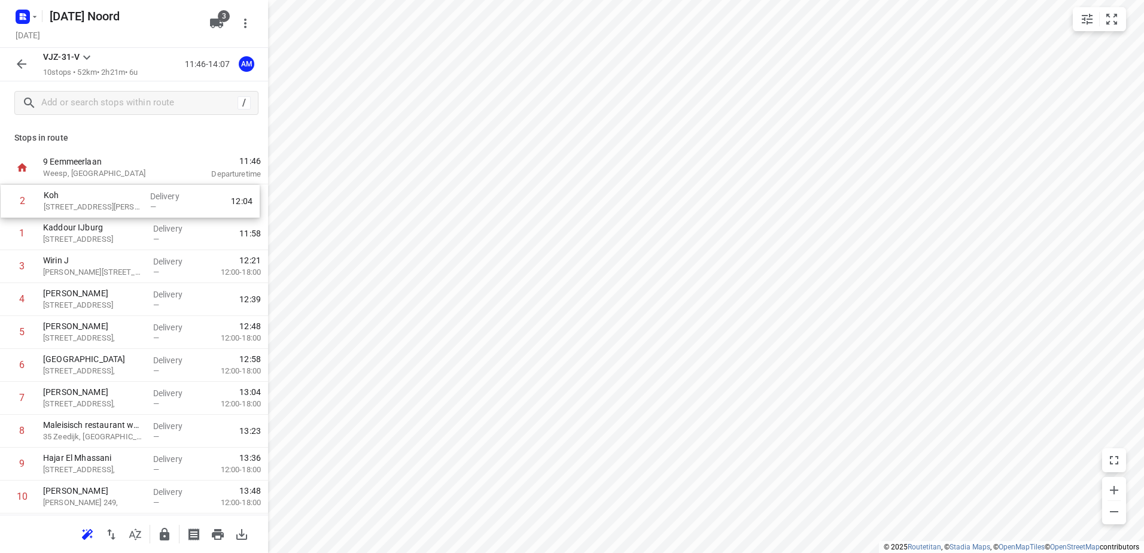
drag, startPoint x: 118, startPoint y: 234, endPoint x: 119, endPoint y: 199, distance: 35.3
click at [119, 199] on div "1 [GEOGRAPHIC_DATA] 22 Pampuslaan, [GEOGRAPHIC_DATA] Delivery — 11:58 2 Koh 372…" at bounding box center [134, 348] width 268 height 329
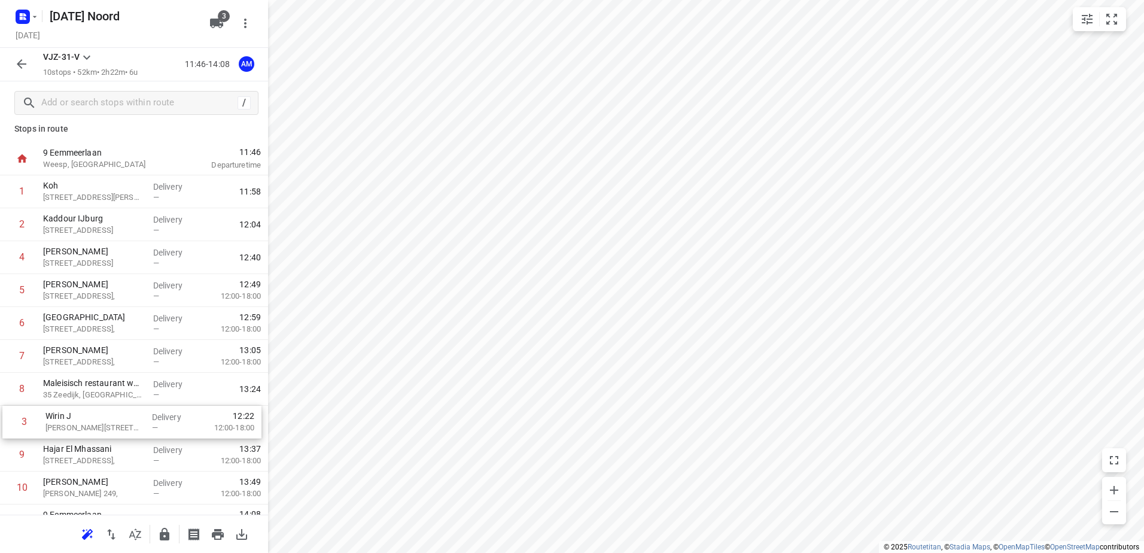
drag, startPoint x: 106, startPoint y: 266, endPoint x: 115, endPoint y: 431, distance: 164.7
click at [115, 431] on div "1 Koh 372 [PERSON_NAME], [GEOGRAPHIC_DATA] Delivery — 11:58 2 [GEOGRAPHIC_DATA]…" at bounding box center [134, 339] width 268 height 329
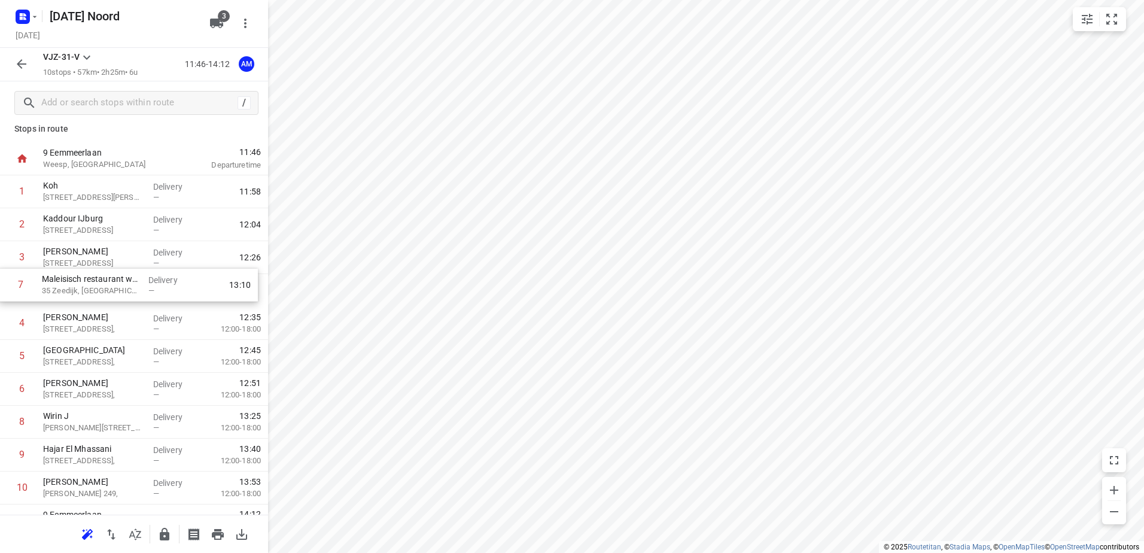
drag, startPoint x: 90, startPoint y: 396, endPoint x: 89, endPoint y: 288, distance: 107.7
click at [89, 288] on div "1 Koh 372 [PERSON_NAME], [GEOGRAPHIC_DATA] Delivery — 11:58 2 [GEOGRAPHIC_DATA]…" at bounding box center [134, 339] width 268 height 329
drag, startPoint x: 89, startPoint y: 288, endPoint x: 87, endPoint y: 258, distance: 29.9
click at [87, 258] on div "1 Koh 372 [PERSON_NAME], [GEOGRAPHIC_DATA] Delivery — 11:58 2 [GEOGRAPHIC_DATA]…" at bounding box center [134, 339] width 268 height 329
click at [247, 62] on div "AM" at bounding box center [247, 64] width 16 height 16
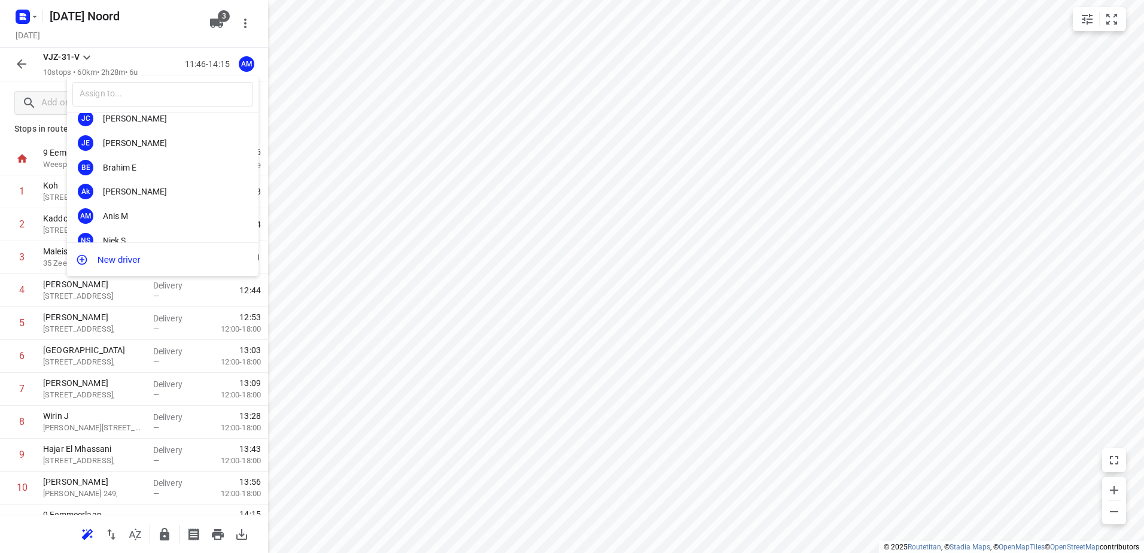
scroll to position [101, 0]
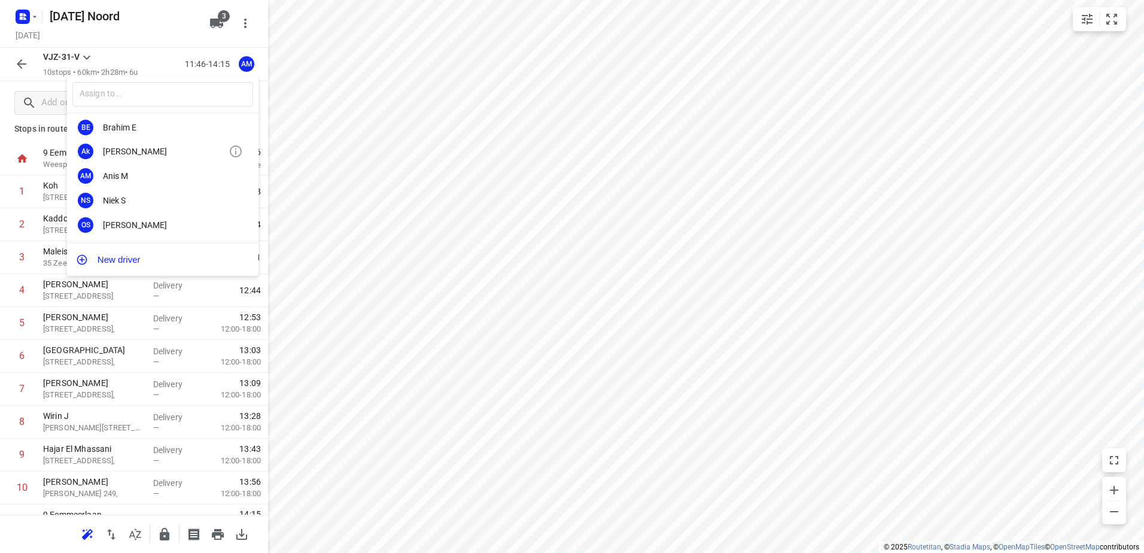
click at [141, 156] on div "[PERSON_NAME]" at bounding box center [166, 152] width 126 height 10
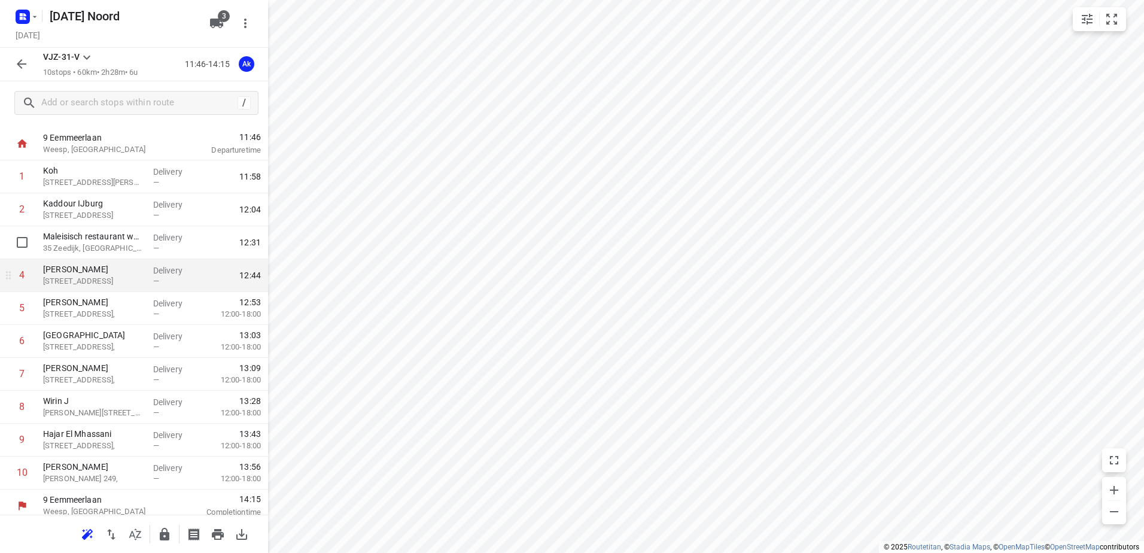
scroll to position [32, 0]
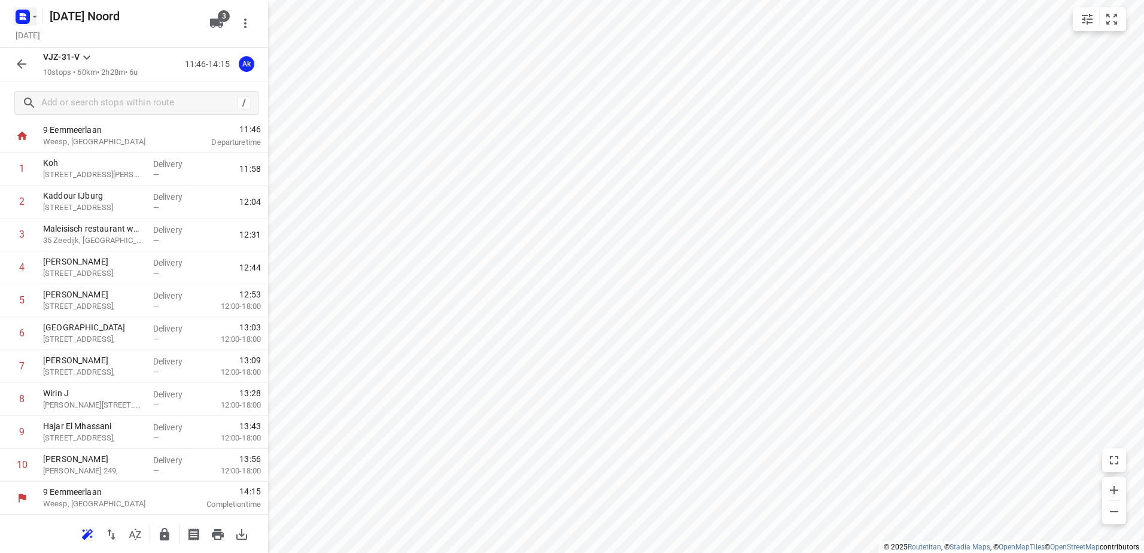
click at [17, 16] on rect "button" at bounding box center [23, 17] width 14 height 14
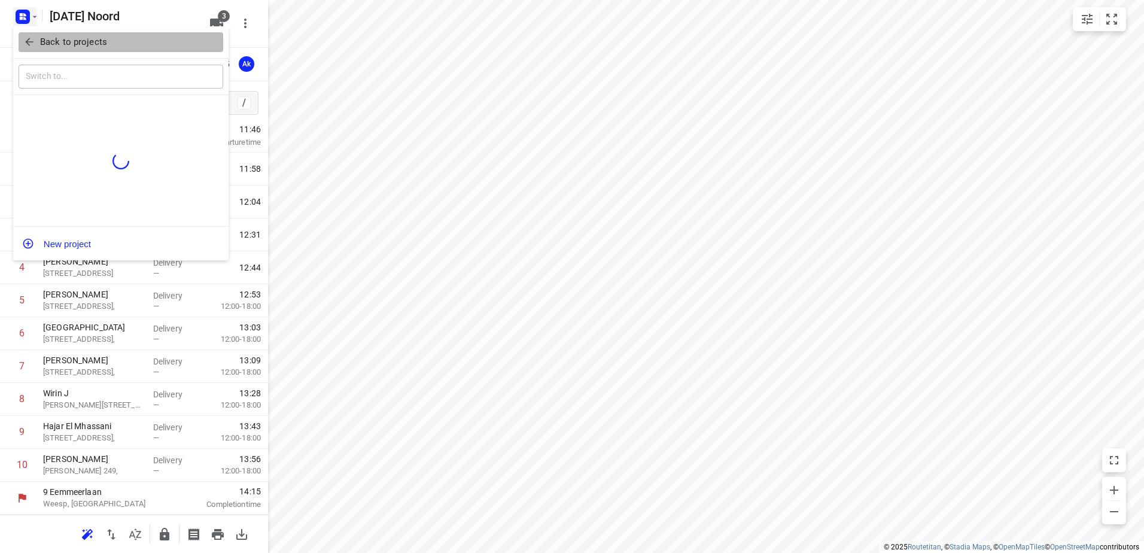
click at [32, 35] on span "Back to projects" at bounding box center [120, 42] width 195 height 14
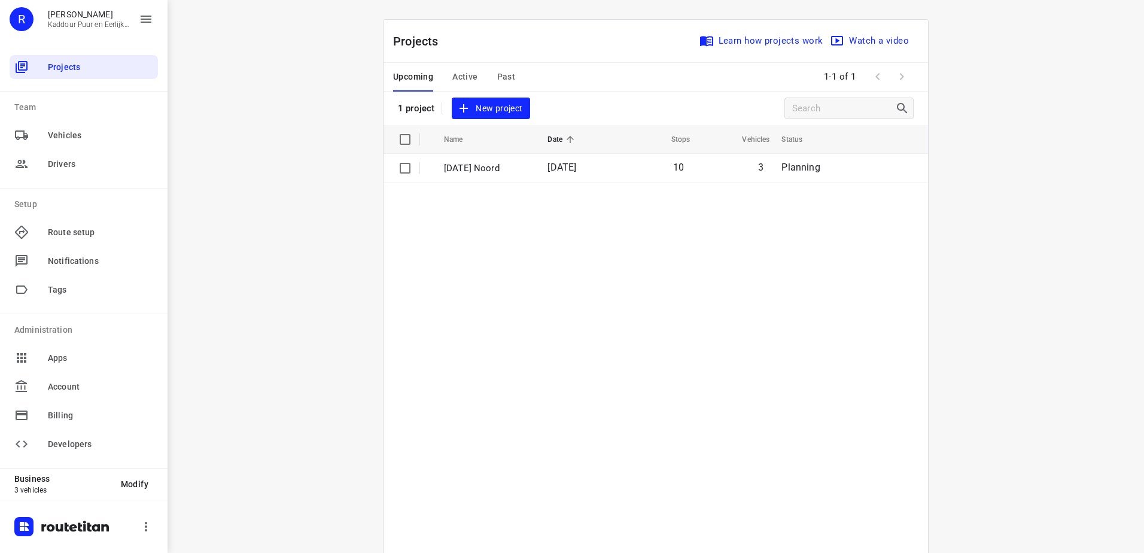
click at [495, 113] on span "New project" at bounding box center [490, 108] width 63 height 15
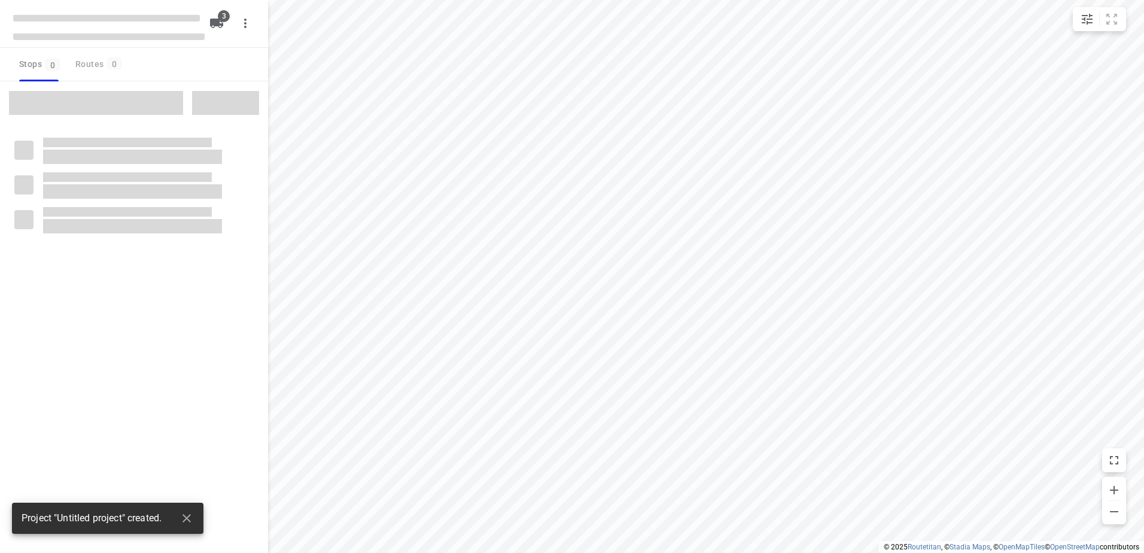
type input "distance"
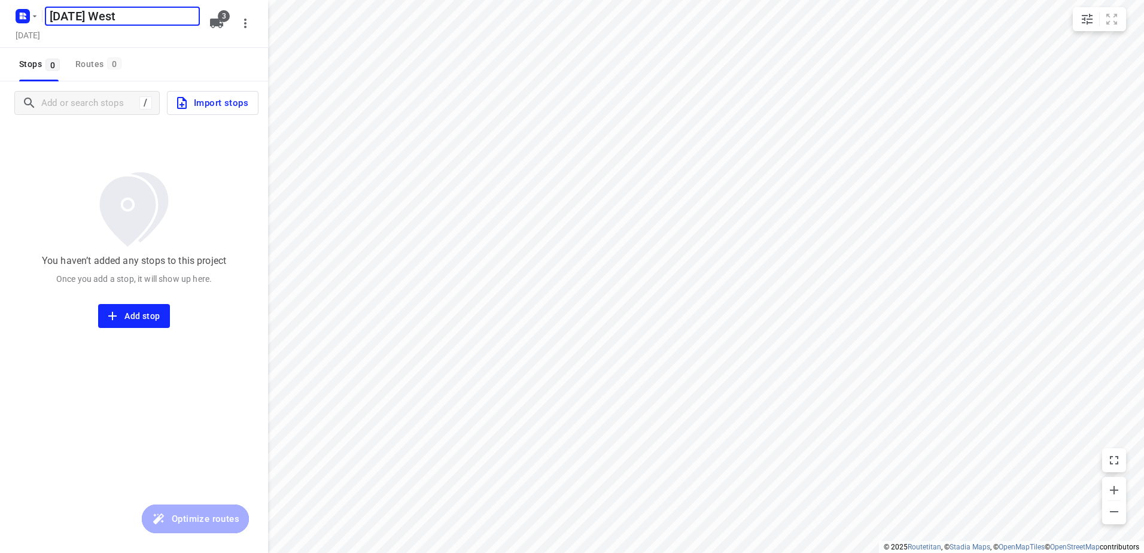
type input "[DATE] West"
click at [224, 107] on span "Import stops" at bounding box center [212, 103] width 74 height 16
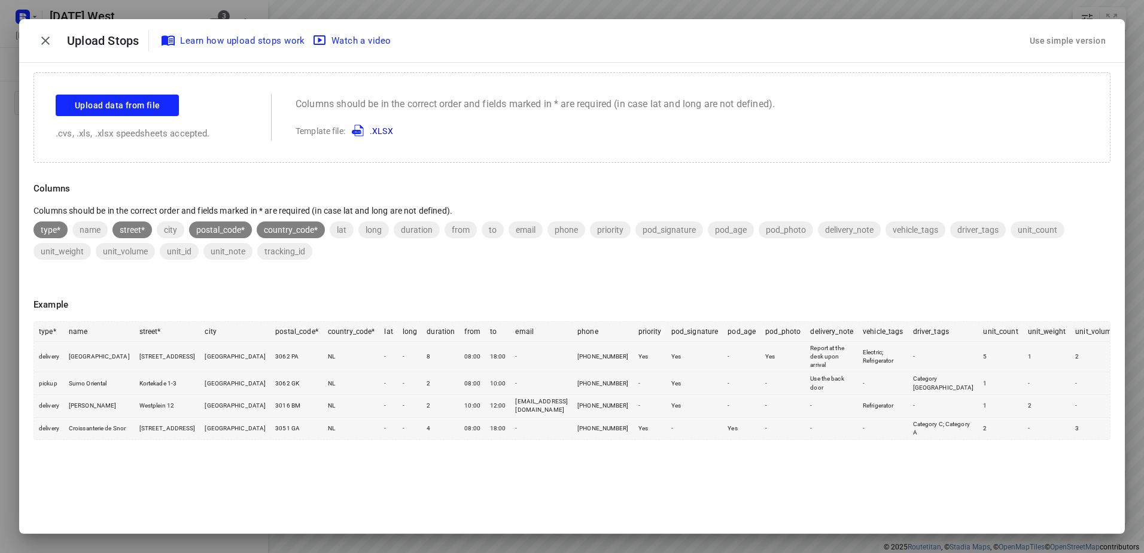
click at [1024, 39] on div "Use simple version" at bounding box center [1067, 41] width 95 height 32
click at [1039, 38] on div "Use simple version" at bounding box center [1067, 41] width 81 height 20
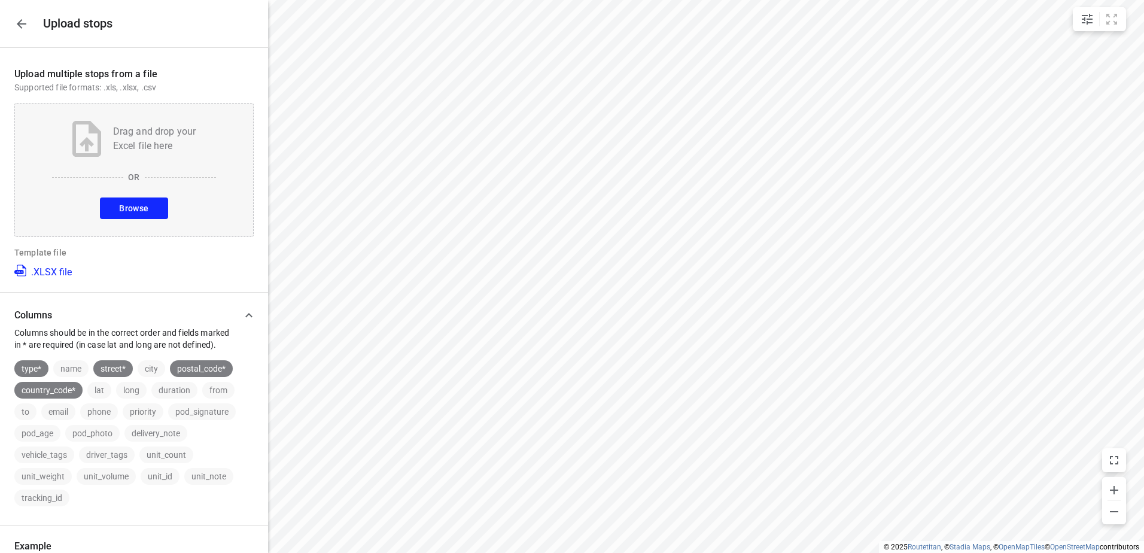
click at [147, 208] on button "Browse" at bounding box center [134, 208] width 68 height 22
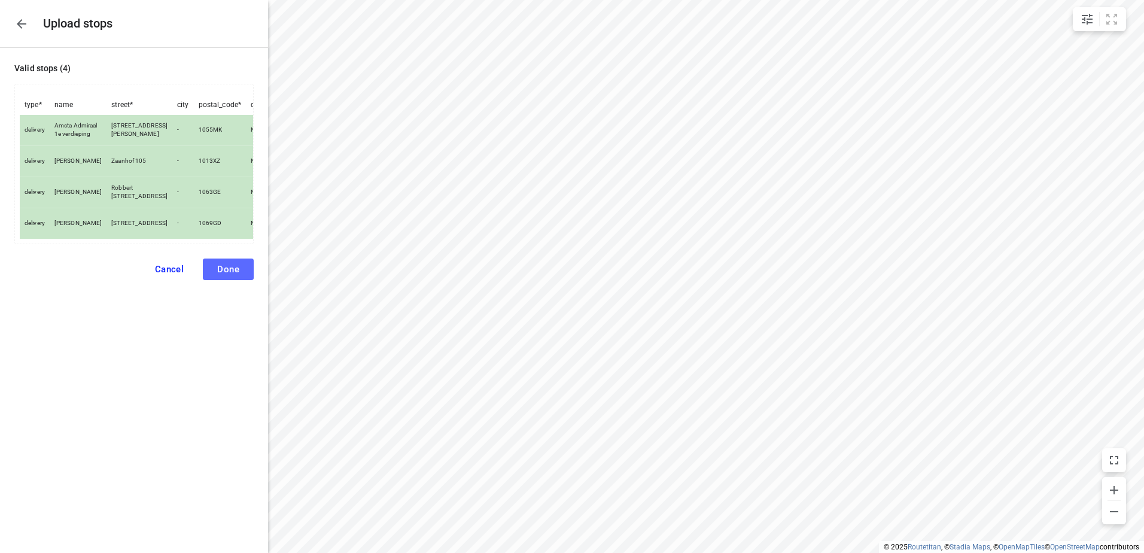
click at [239, 279] on button "Done" at bounding box center [228, 269] width 51 height 22
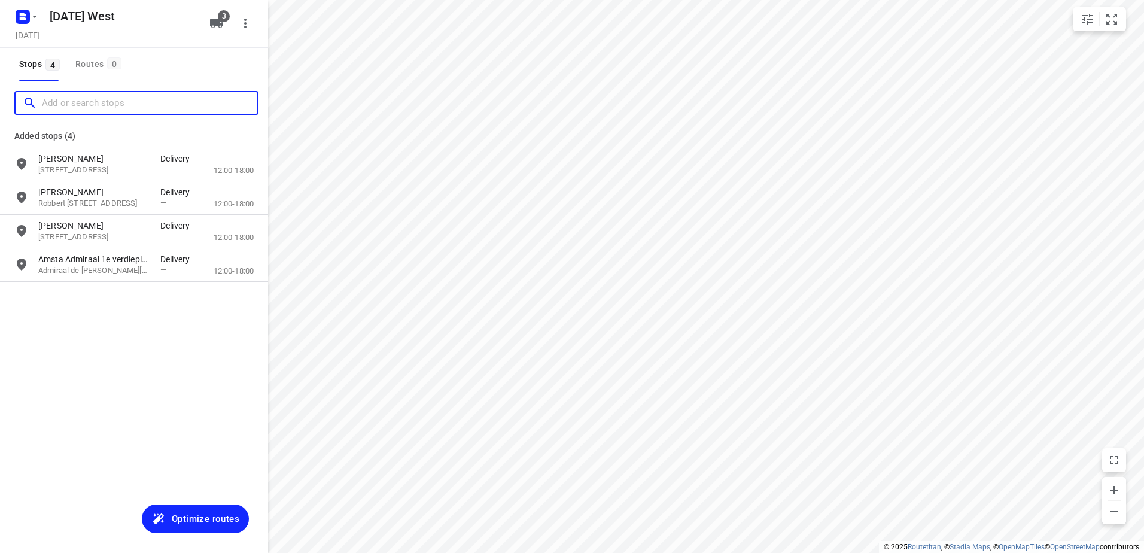
click at [108, 102] on input "Add or search stops" at bounding box center [149, 103] width 215 height 19
paste input "[PERSON_NAME]"
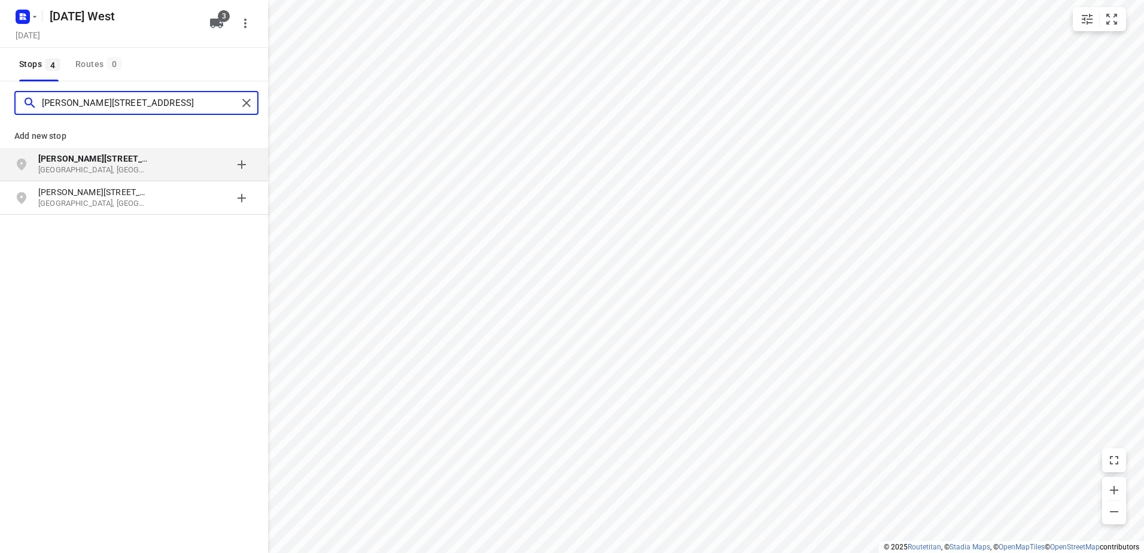
type input "[PERSON_NAME][STREET_ADDRESS]"
click at [156, 168] on div "[PERSON_NAME][STREET_ADDRESS]" at bounding box center [99, 165] width 122 height 24
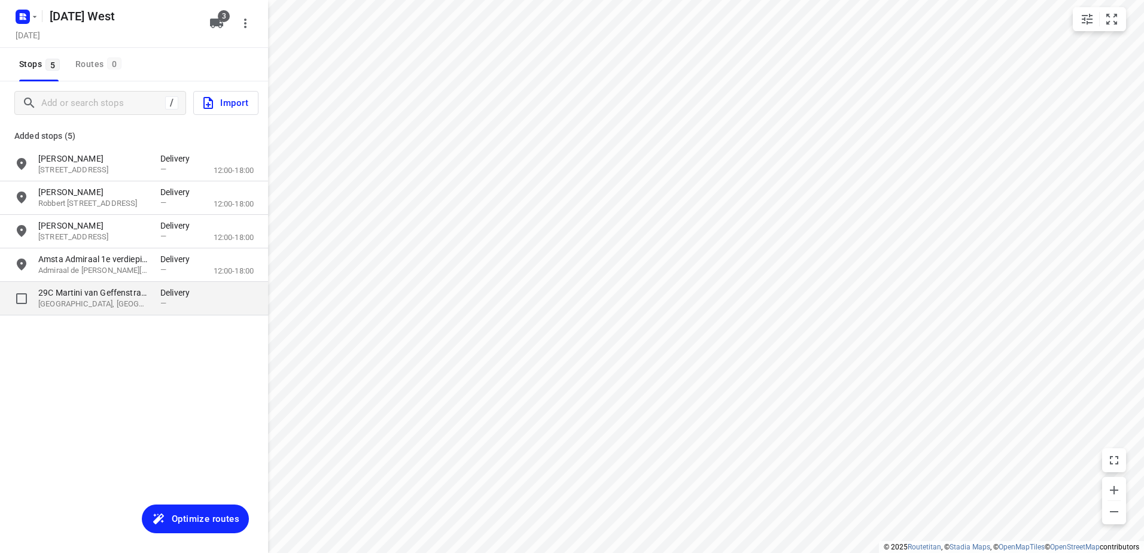
click at [121, 300] on p "[GEOGRAPHIC_DATA], [GEOGRAPHIC_DATA], [GEOGRAPHIC_DATA]" at bounding box center [93, 304] width 110 height 11
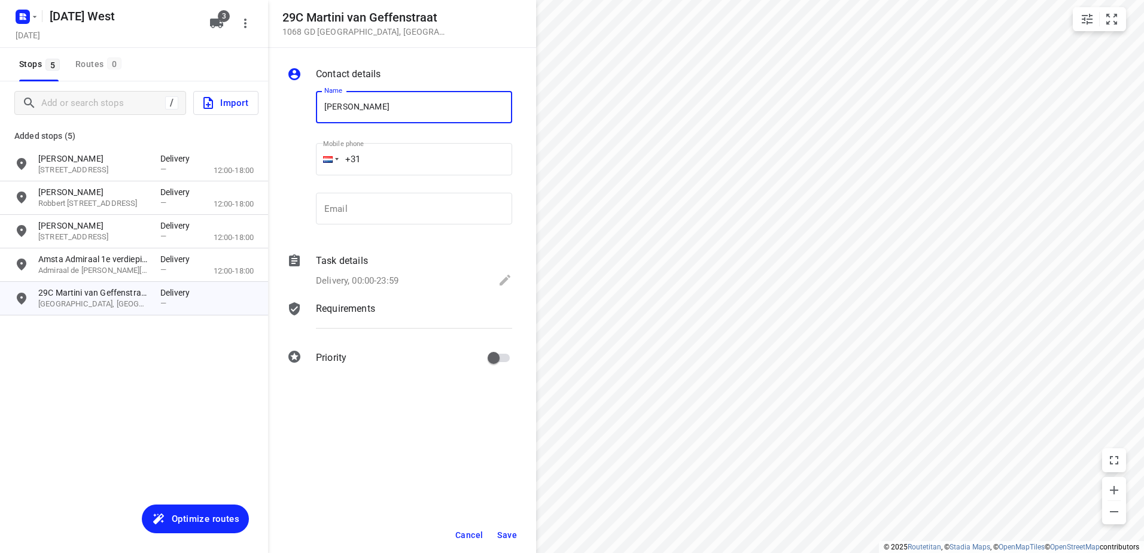
type input "[PERSON_NAME]"
click at [520, 534] on button "Save" at bounding box center [506, 535] width 29 height 22
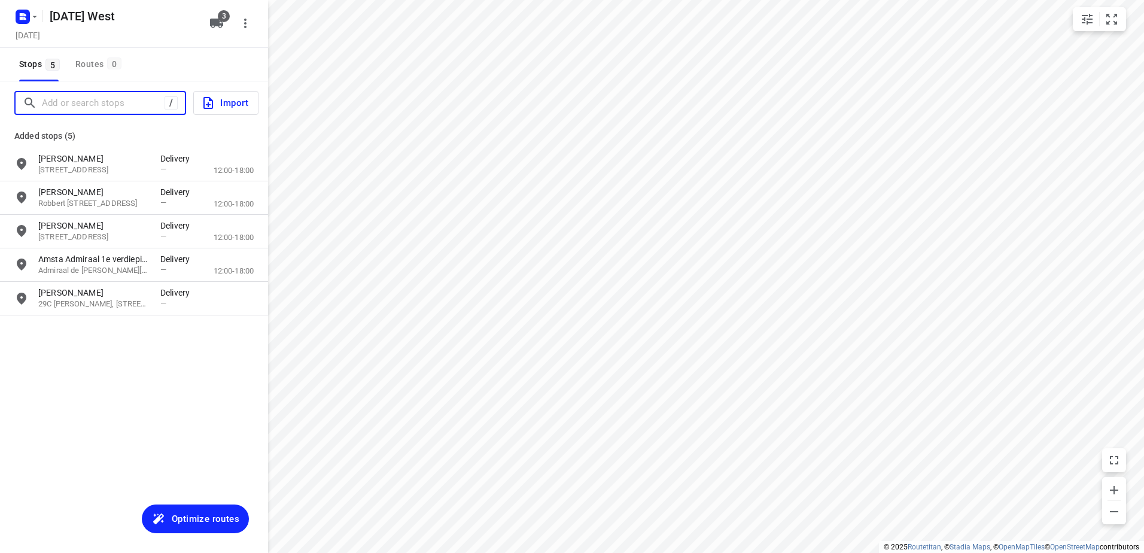
click at [129, 105] on input "Add or search stops" at bounding box center [103, 103] width 123 height 19
paste input "Bos en Lommerplein"
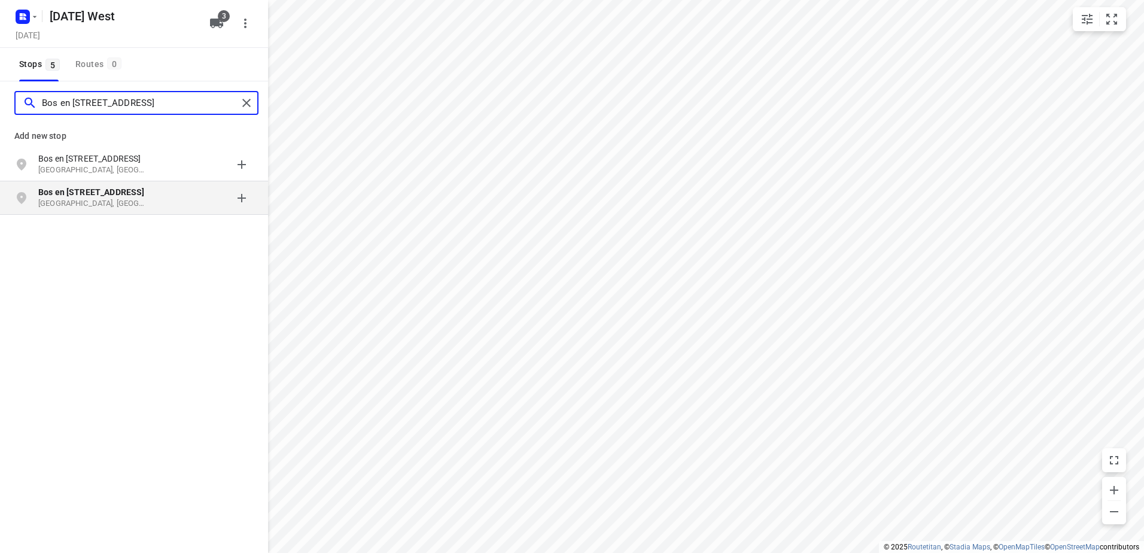
type input "Bos en [STREET_ADDRESS]"
click at [162, 194] on div "grid" at bounding box center [206, 198] width 93 height 24
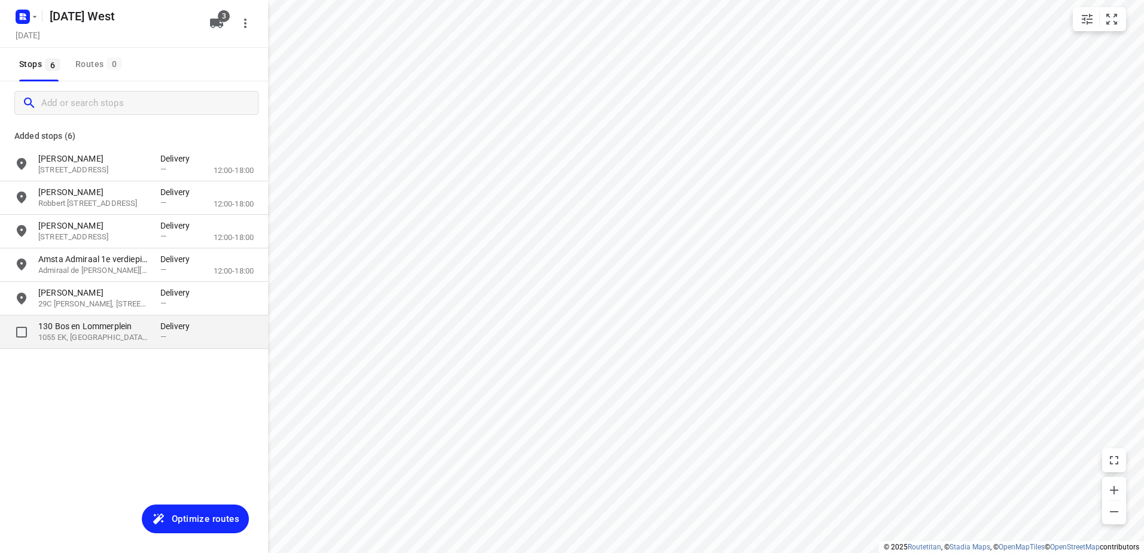
click at [84, 334] on p "1055 EK, [GEOGRAPHIC_DATA], [GEOGRAPHIC_DATA]" at bounding box center [93, 337] width 110 height 11
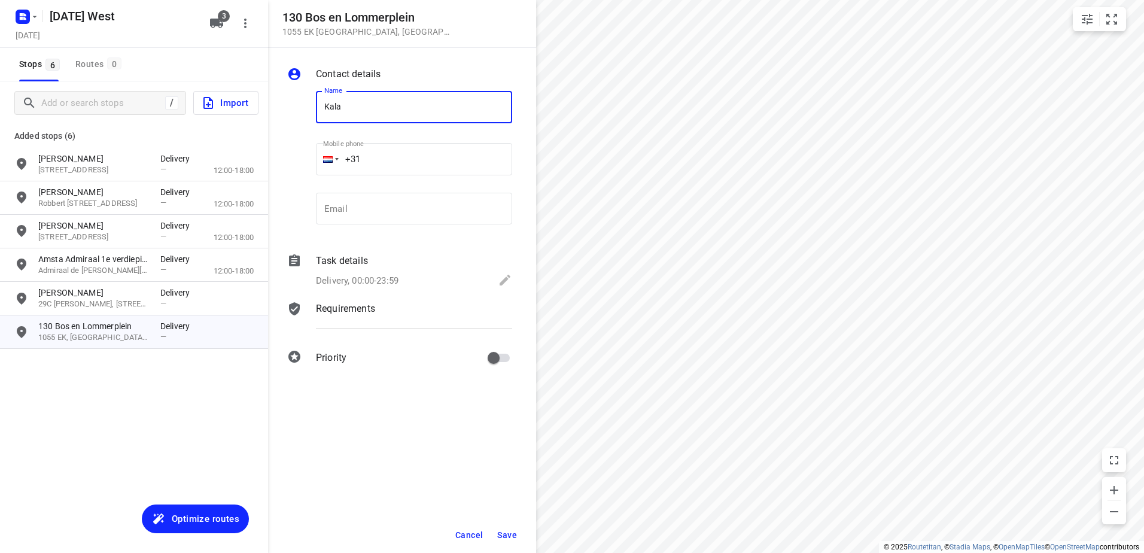
type input "Kala B.V. (Kaddour BOLO)"
click at [514, 531] on span "Save" at bounding box center [507, 535] width 20 height 10
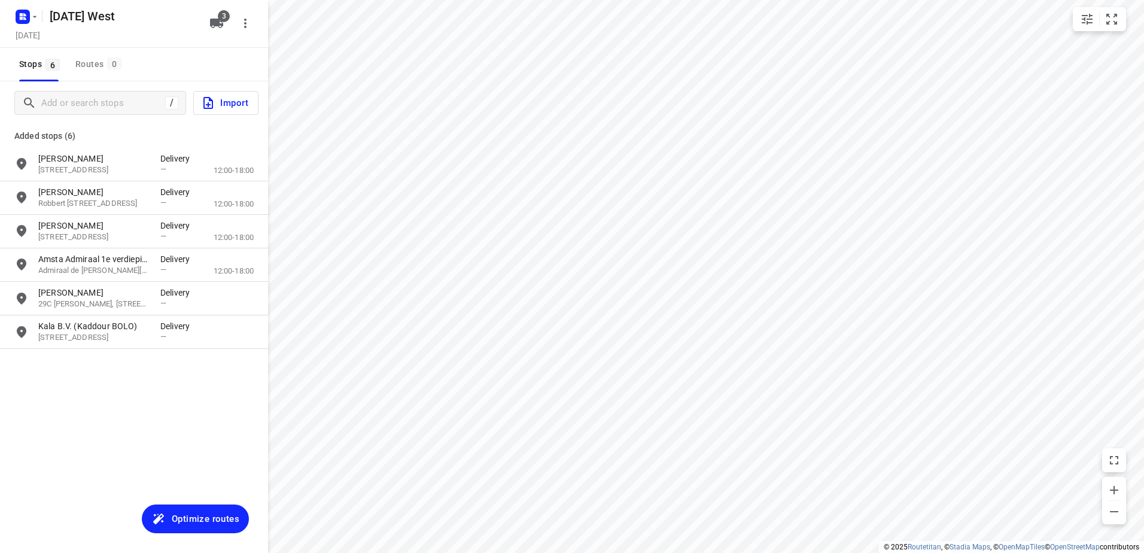
click at [209, 507] on button "Optimize routes" at bounding box center [195, 518] width 107 height 29
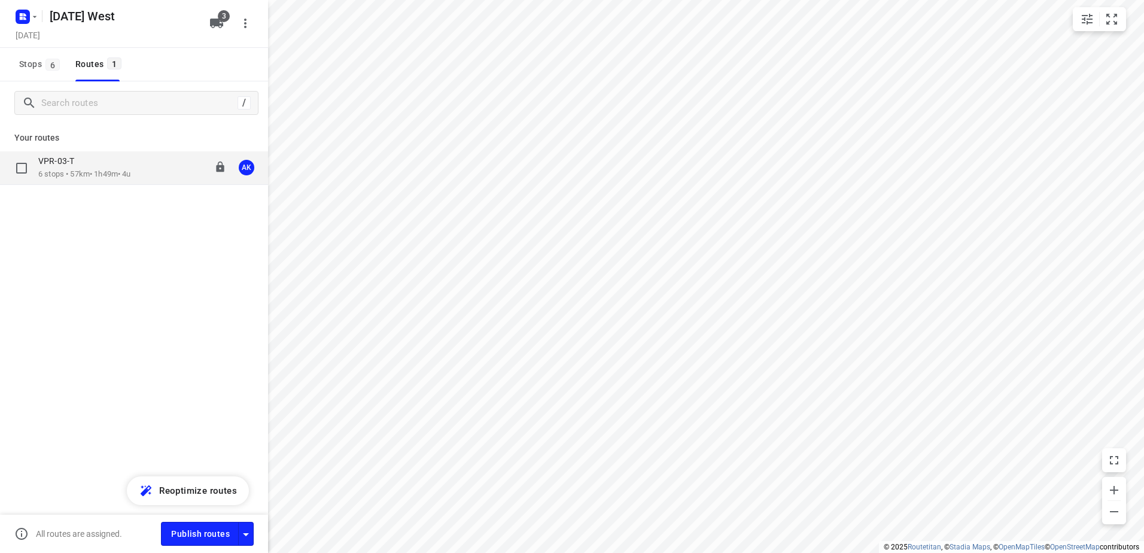
click at [123, 181] on div "VPR-03-T 6 stops • 57km • 1h49m • 4u 11:34-13:24 AK" at bounding box center [134, 168] width 268 height 34
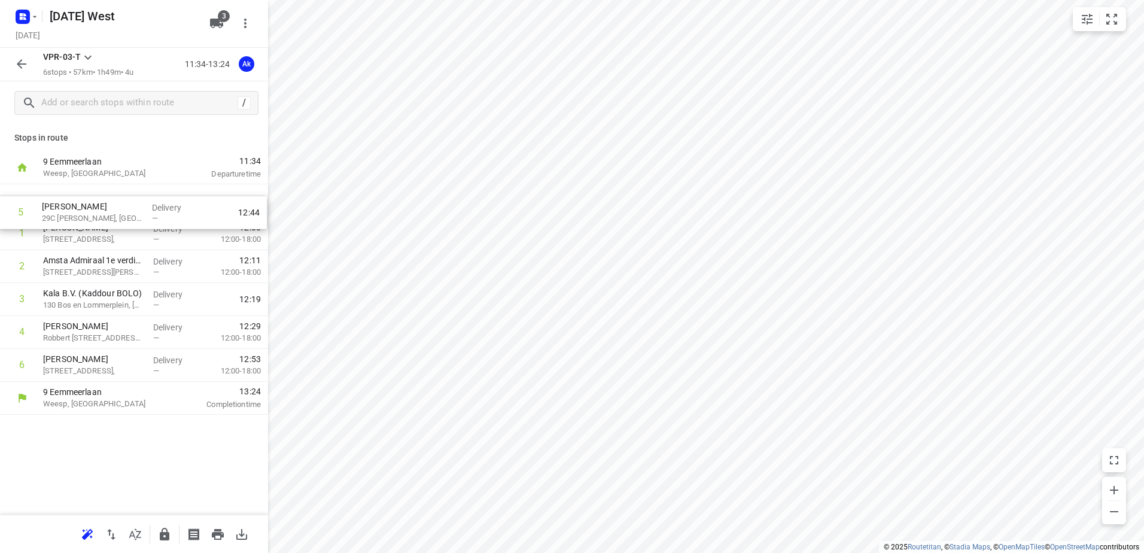
drag, startPoint x: 122, startPoint y: 336, endPoint x: 121, endPoint y: 211, distance: 125.0
click at [121, 211] on div "1 Soumaya Kaddouri [STREET_ADDRESS], Delivery — 12:00 12:00-18:00 2 Amsta Admir…" at bounding box center [134, 282] width 268 height 197
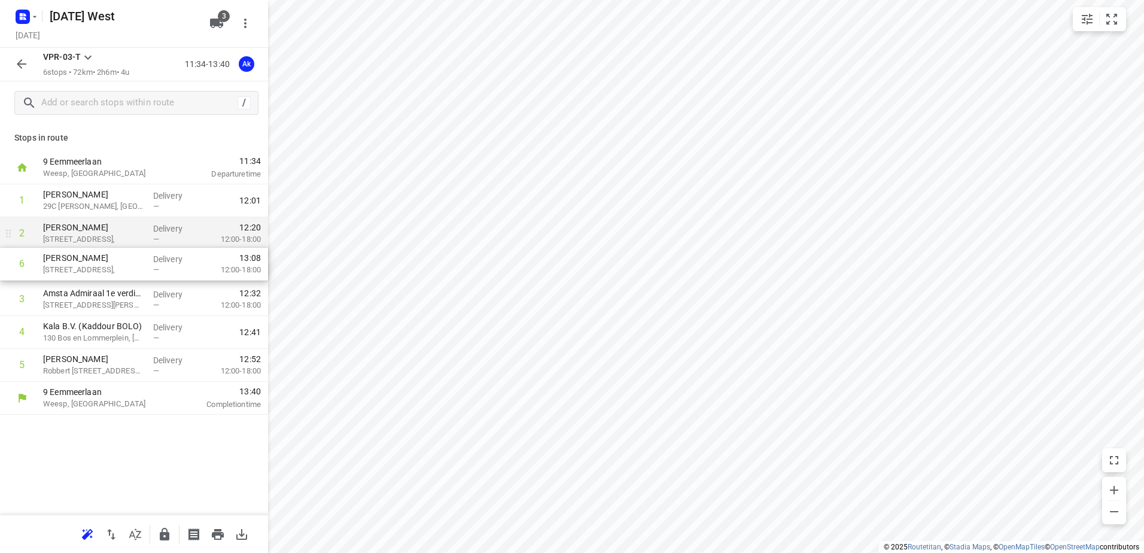
drag, startPoint x: 151, startPoint y: 358, endPoint x: 156, endPoint y: 251, distance: 107.2
click at [156, 251] on div "1 [PERSON_NAME] 29C Martini van Geffenstraat, Amsterdam Delivery — 12:01 2 [PER…" at bounding box center [134, 282] width 268 height 197
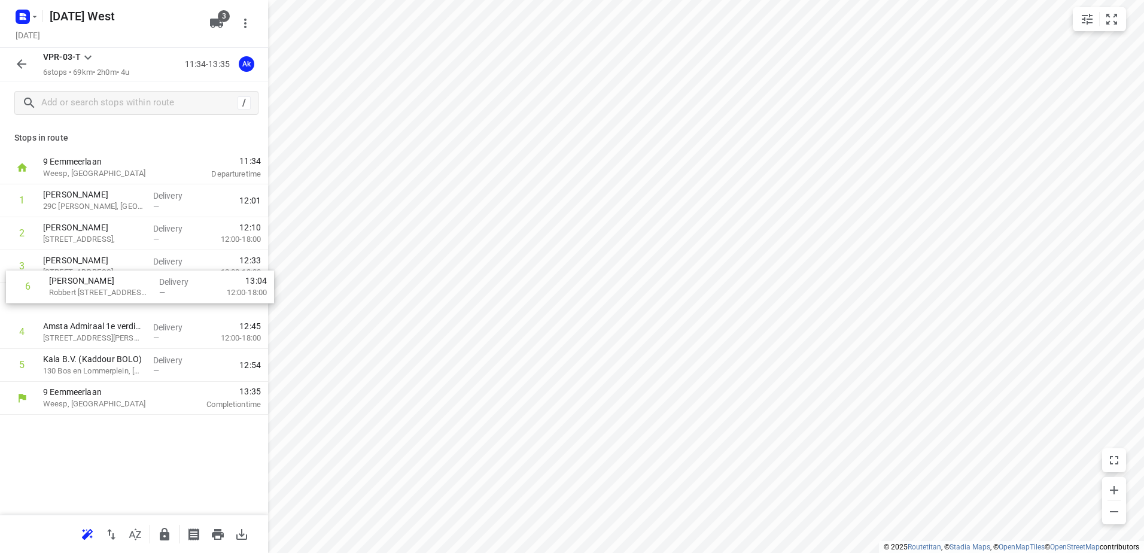
drag, startPoint x: 114, startPoint y: 367, endPoint x: 125, endPoint y: 270, distance: 98.2
click at [125, 270] on div "1 [PERSON_NAME] 29C Martini van Geffenstraat, Amsterdam Delivery — 12:01 2 Nada…" at bounding box center [134, 282] width 268 height 197
drag, startPoint x: 87, startPoint y: 340, endPoint x: 89, endPoint y: 297, distance: 43.1
click at [89, 297] on div "1 [PERSON_NAME] 29C [PERSON_NAME], Amsterdam Delivery — 12:01 2 Nada Gamal [STR…" at bounding box center [134, 282] width 268 height 197
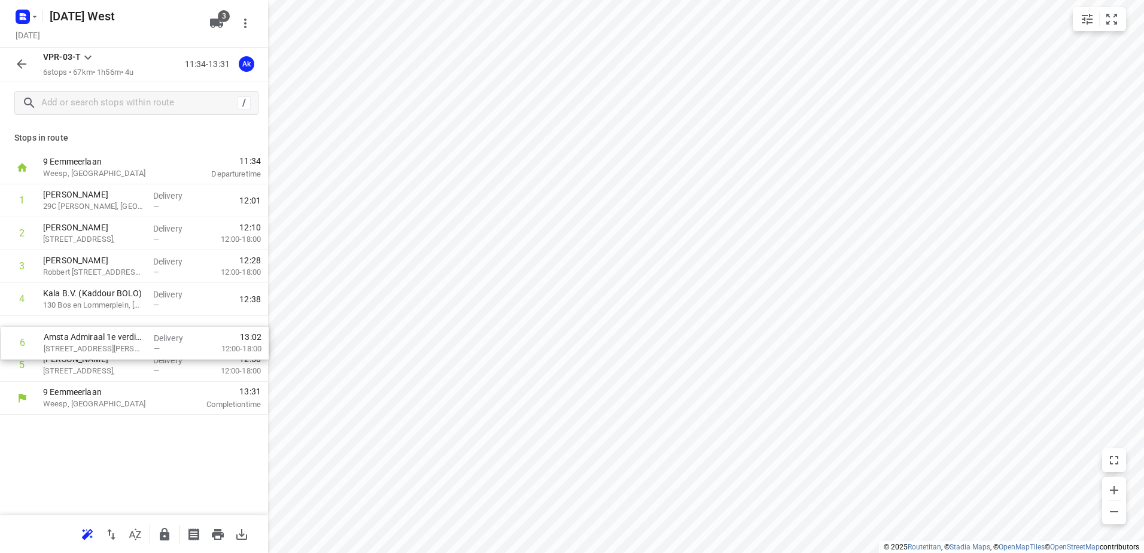
drag, startPoint x: 99, startPoint y: 361, endPoint x: 100, endPoint y: 321, distance: 40.1
click at [100, 321] on div "1 [PERSON_NAME] 29C Martini van Geffenstraat, Amsterdam Delivery — 12:01 2 Nada…" at bounding box center [134, 282] width 268 height 197
click at [251, 69] on div "Ak" at bounding box center [247, 64] width 16 height 16
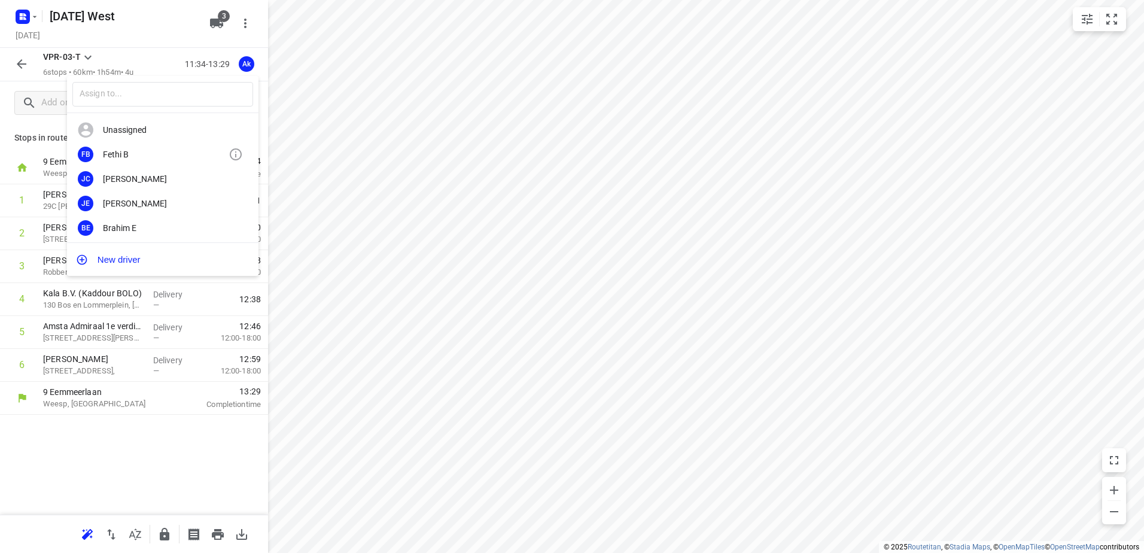
click at [155, 157] on div "Fethi B" at bounding box center [166, 155] width 126 height 10
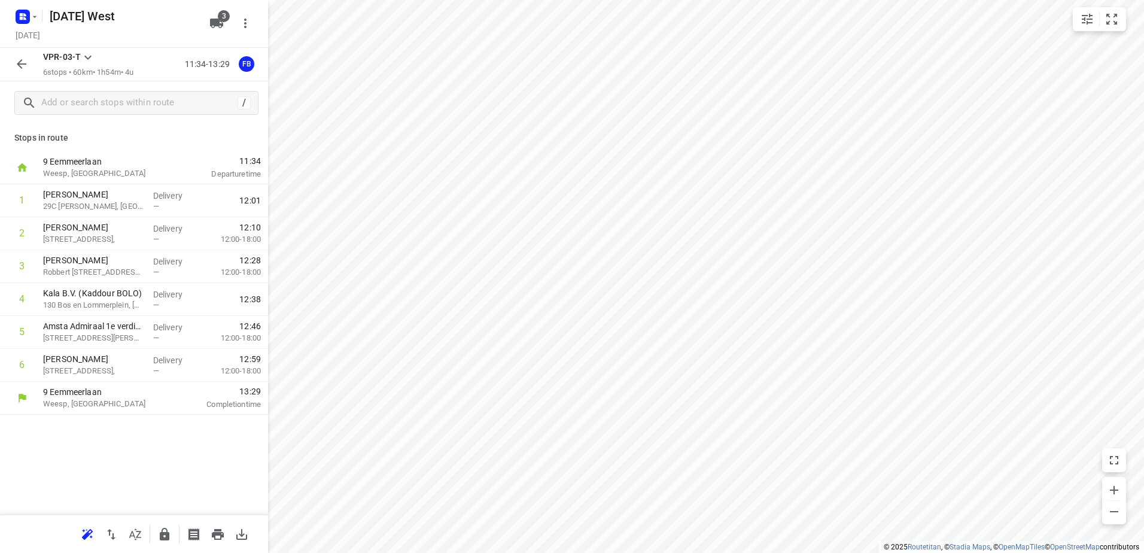
click at [22, 66] on icon "button" at bounding box center [21, 64] width 14 height 14
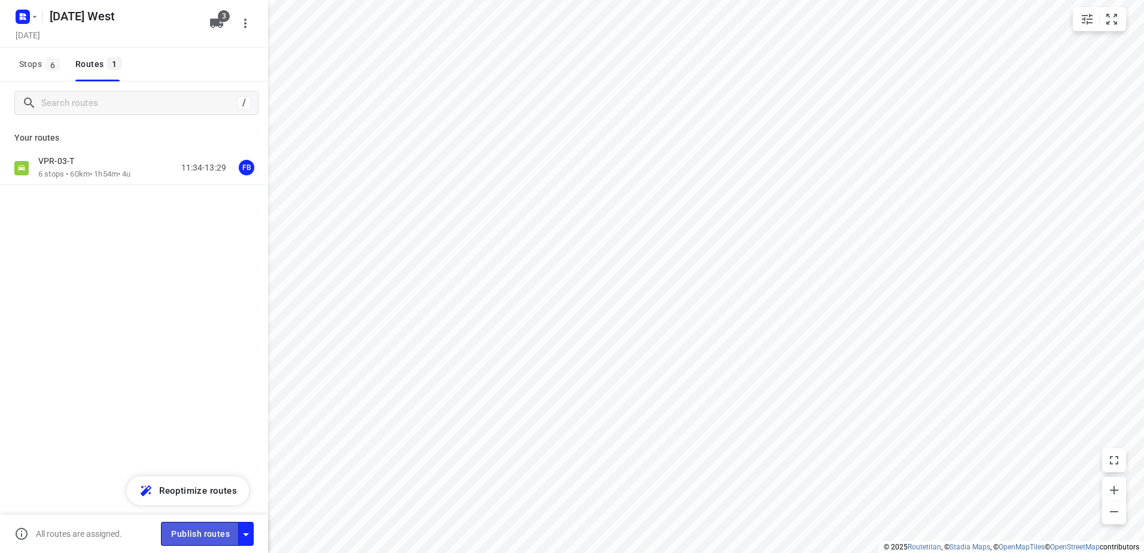
click at [208, 525] on button "Publish routes" at bounding box center [200, 533] width 78 height 23
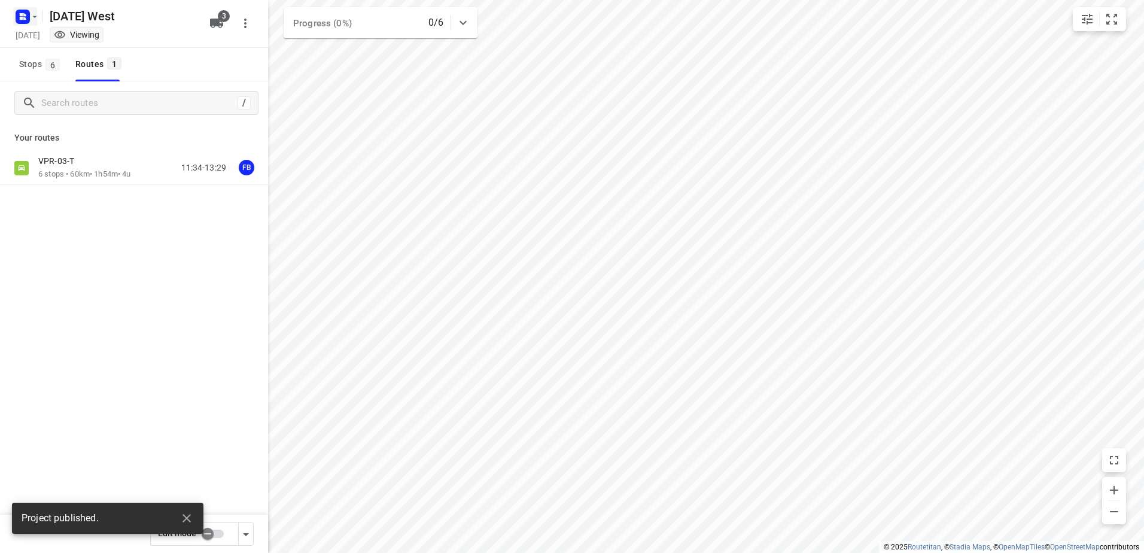
click at [29, 13] on rect "button" at bounding box center [23, 17] width 14 height 14
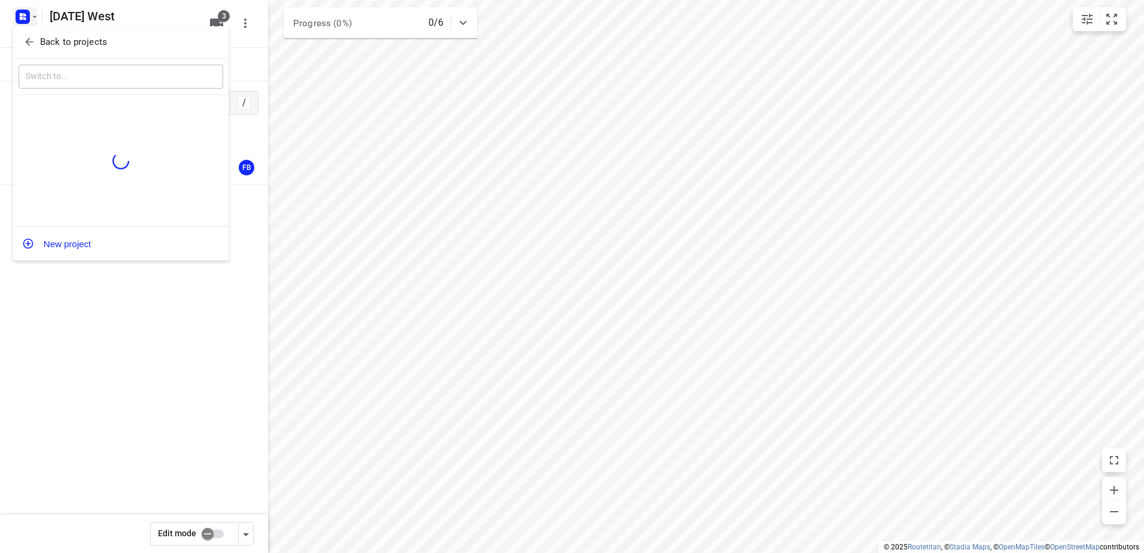
click at [32, 41] on icon "button" at bounding box center [29, 42] width 12 height 12
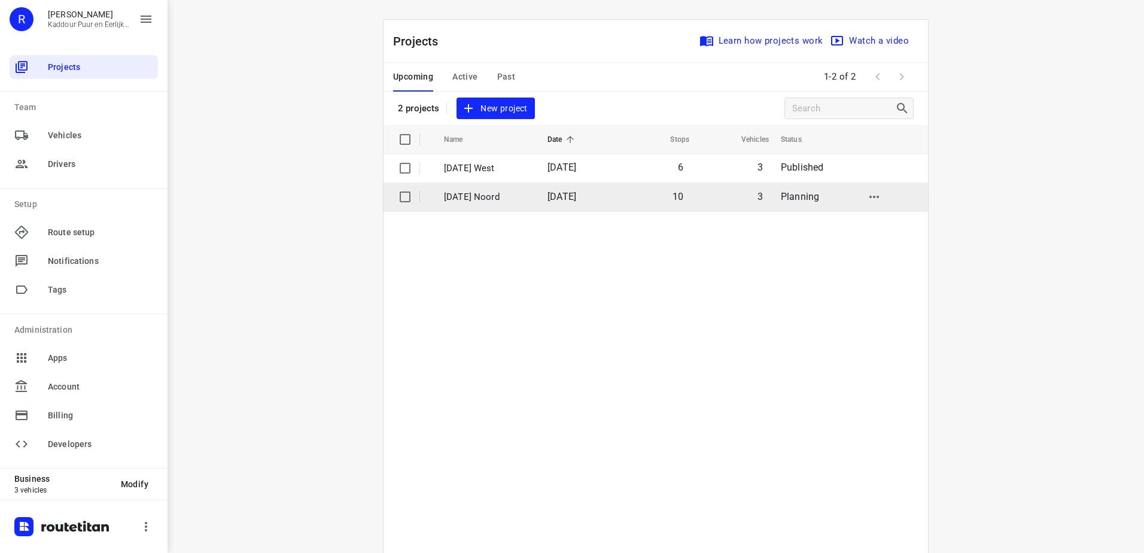
click at [615, 197] on td "[DATE]" at bounding box center [576, 196] width 77 height 29
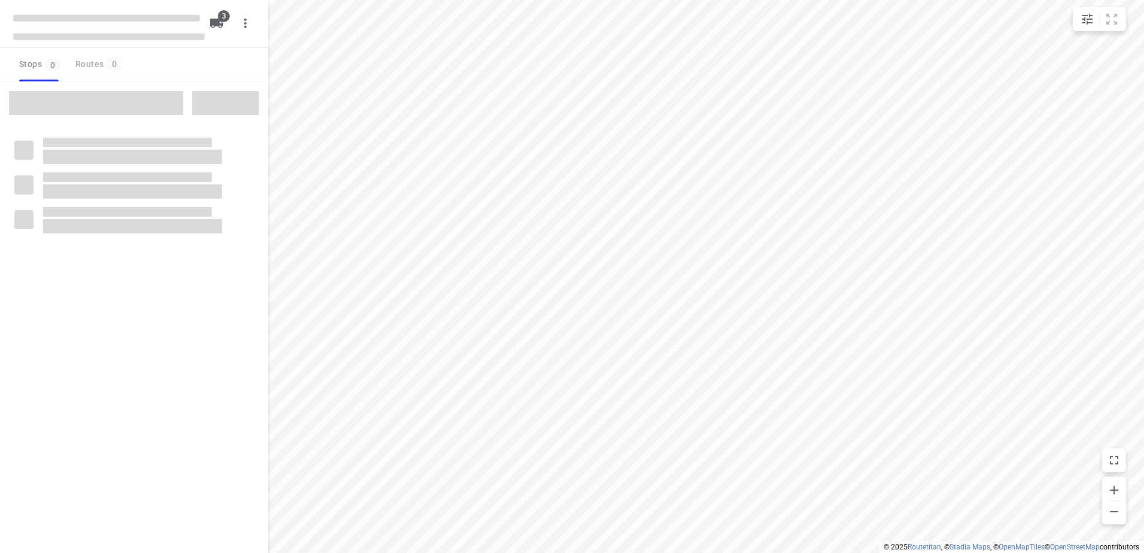
type input "distance"
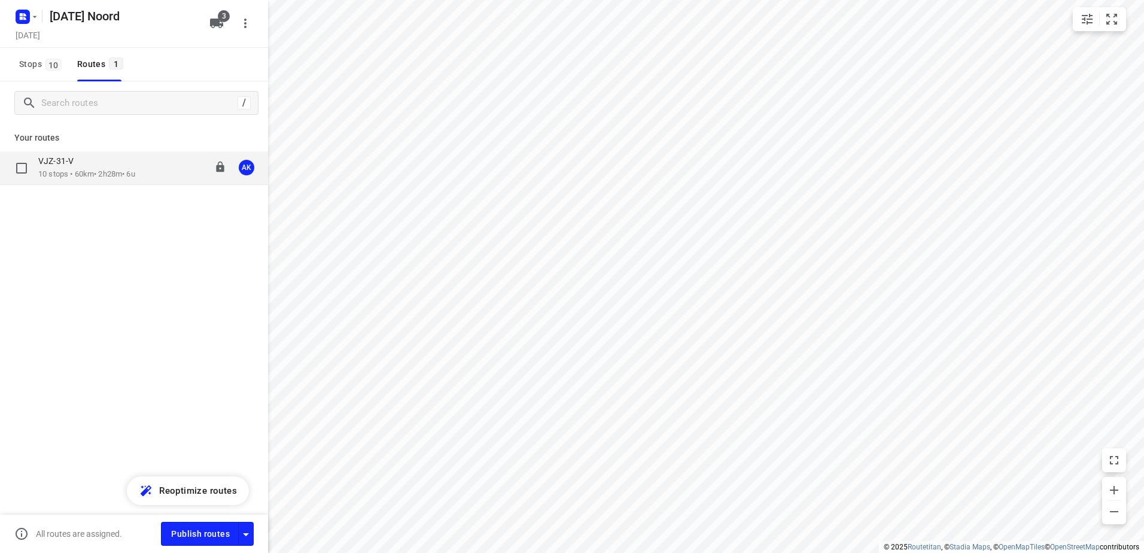
click at [130, 164] on div "VJZ-31-V" at bounding box center [86, 162] width 97 height 13
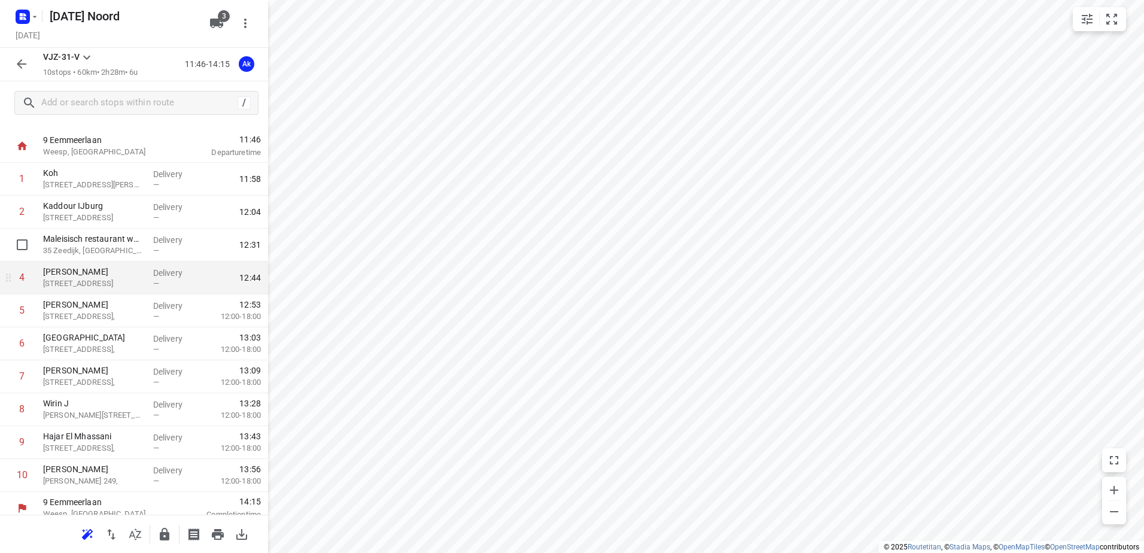
scroll to position [32, 0]
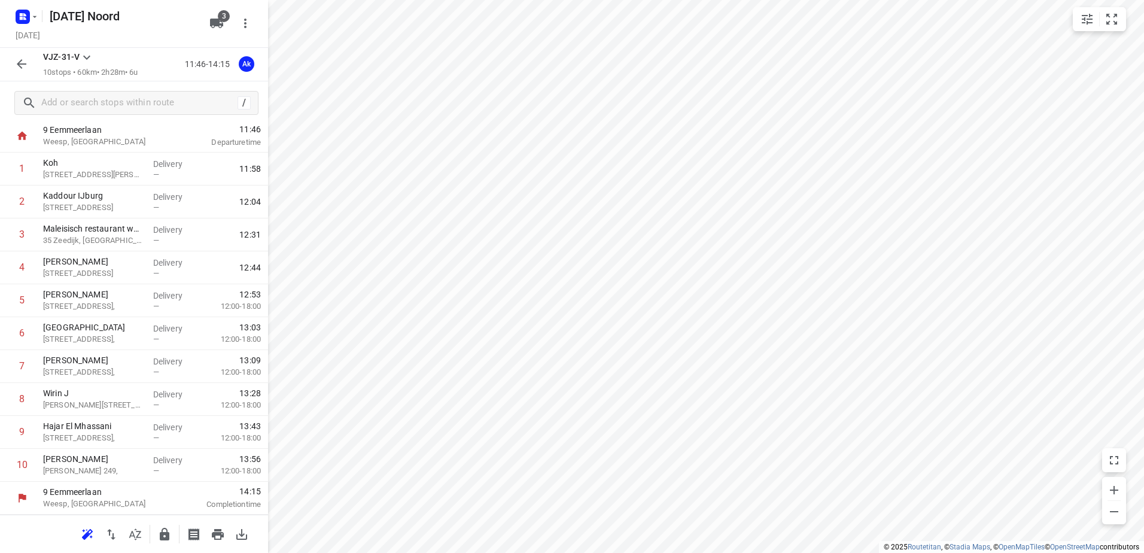
click at [19, 66] on icon "button" at bounding box center [21, 64] width 14 height 14
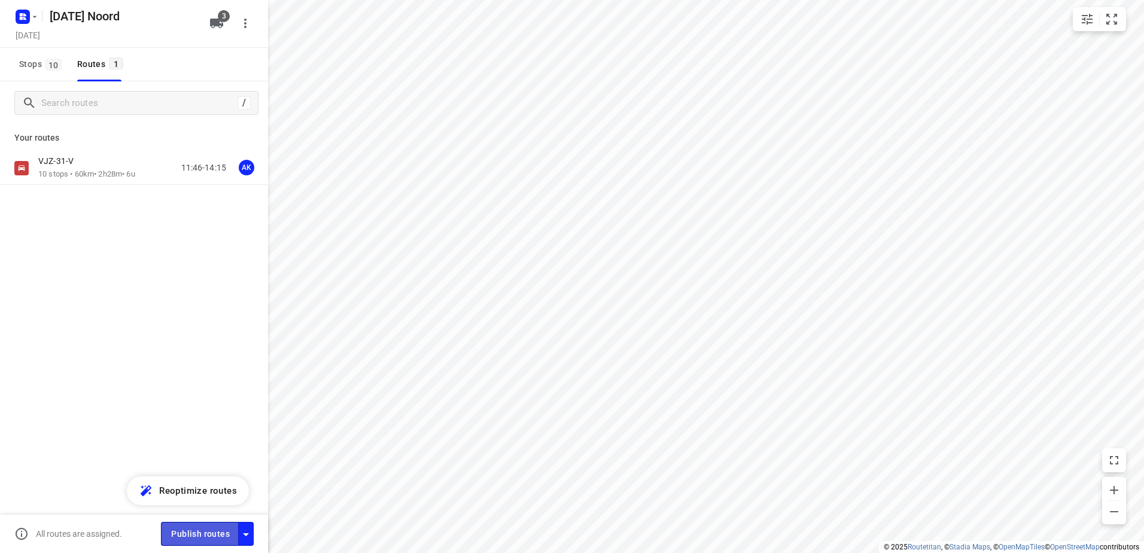
click at [217, 527] on span "Publish routes" at bounding box center [200, 534] width 59 height 15
